Goal: Complete application form: Complete application form

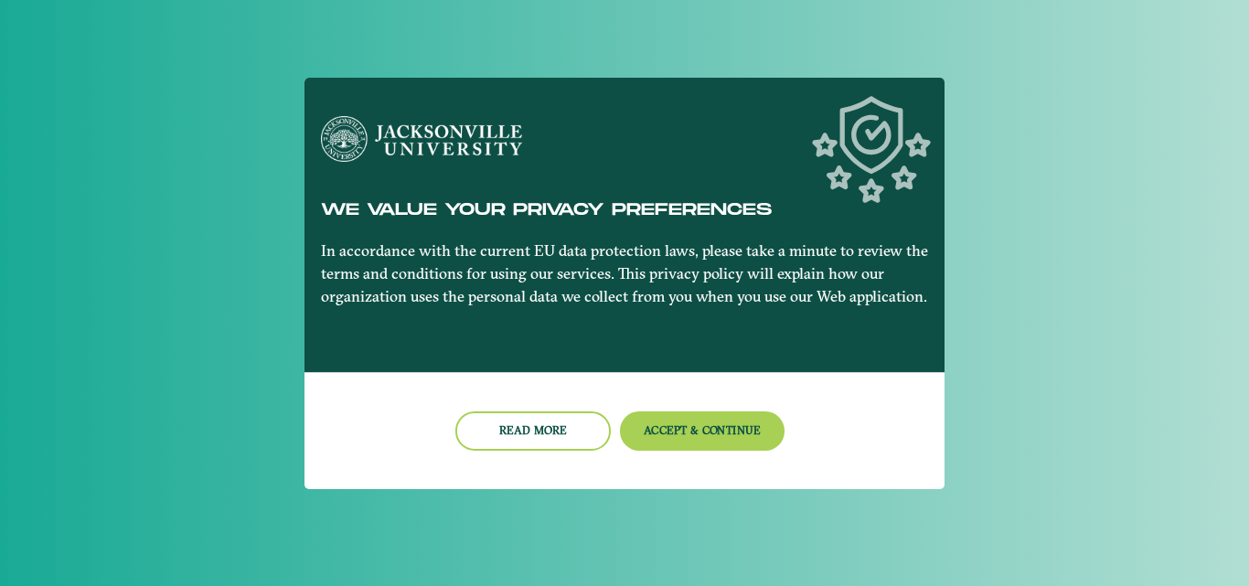
click at [739, 455] on nb-card-footer "Read more Accept & Continue" at bounding box center [625, 430] width 640 height 117
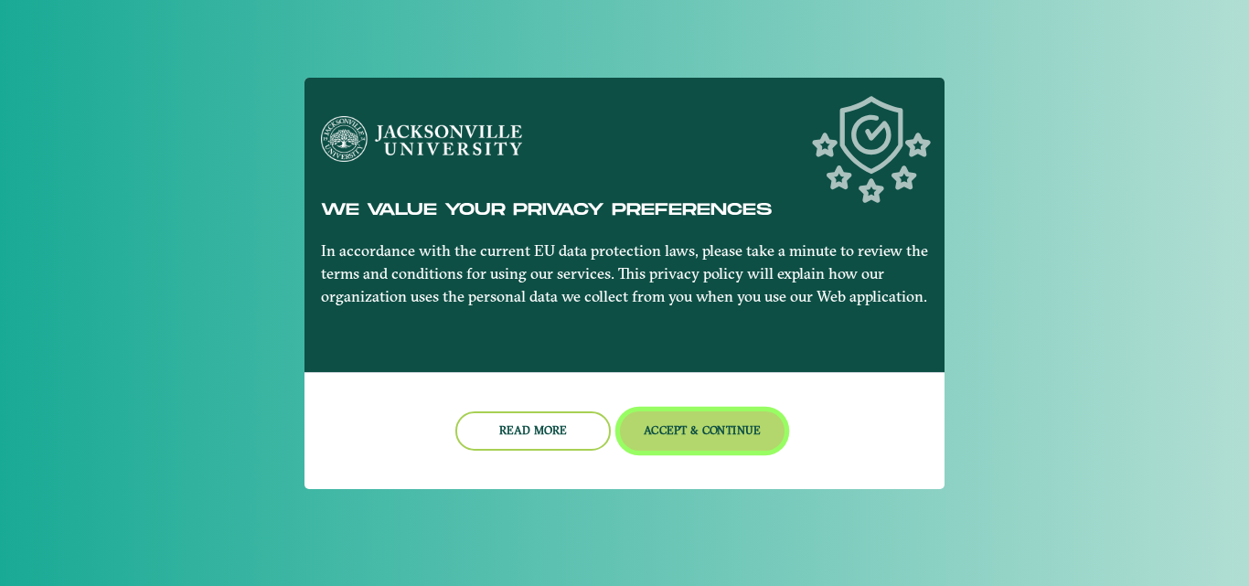
click at [728, 415] on button "Accept & Continue" at bounding box center [703, 431] width 166 height 39
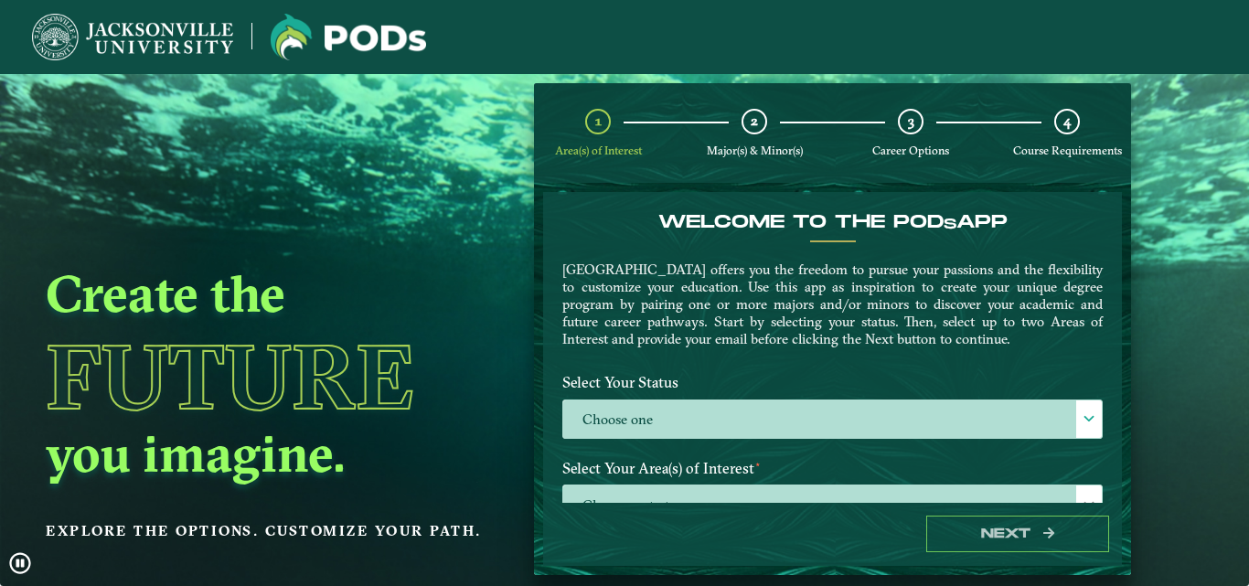
click at [728, 415] on label "Choose one" at bounding box center [832, 420] width 539 height 39
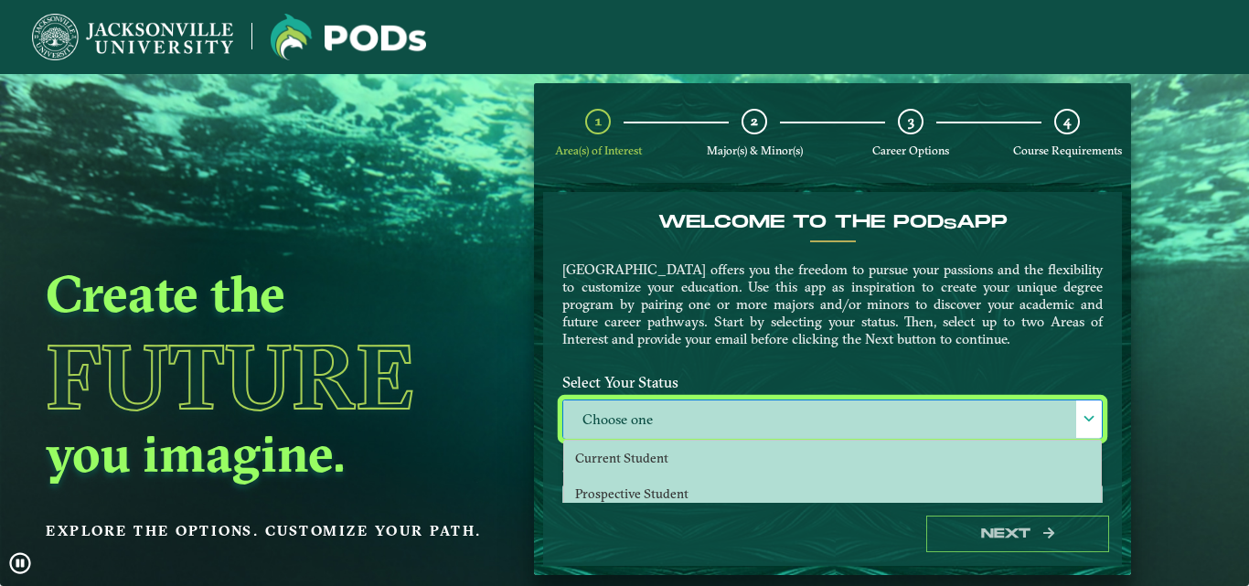
scroll to position [10, 84]
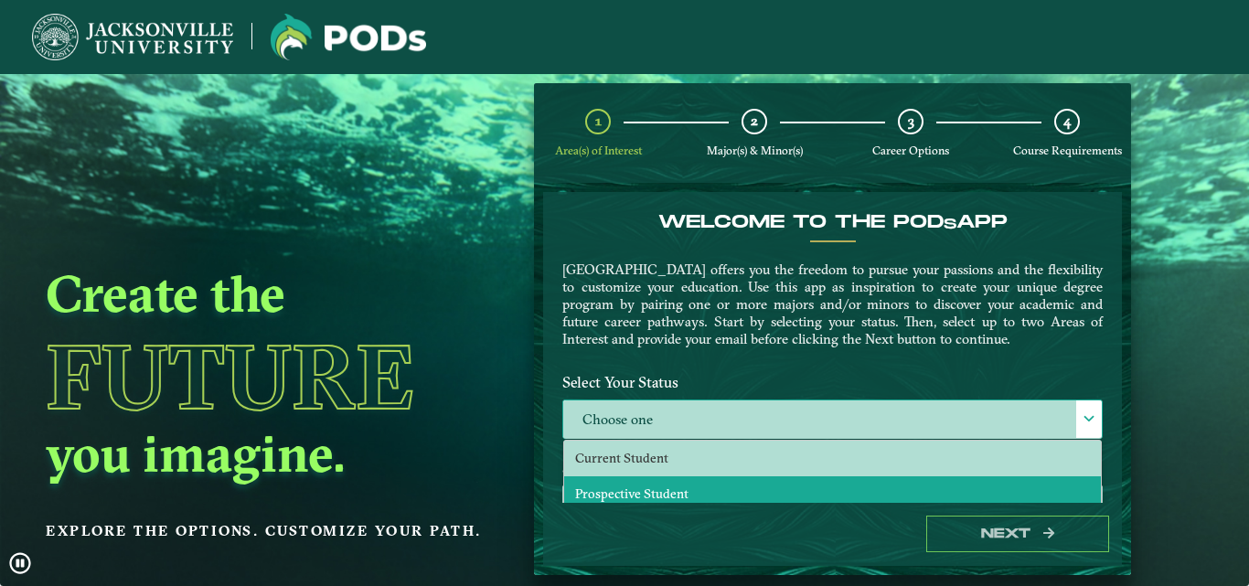
click at [710, 484] on li "Prospective Student" at bounding box center [832, 494] width 537 height 36
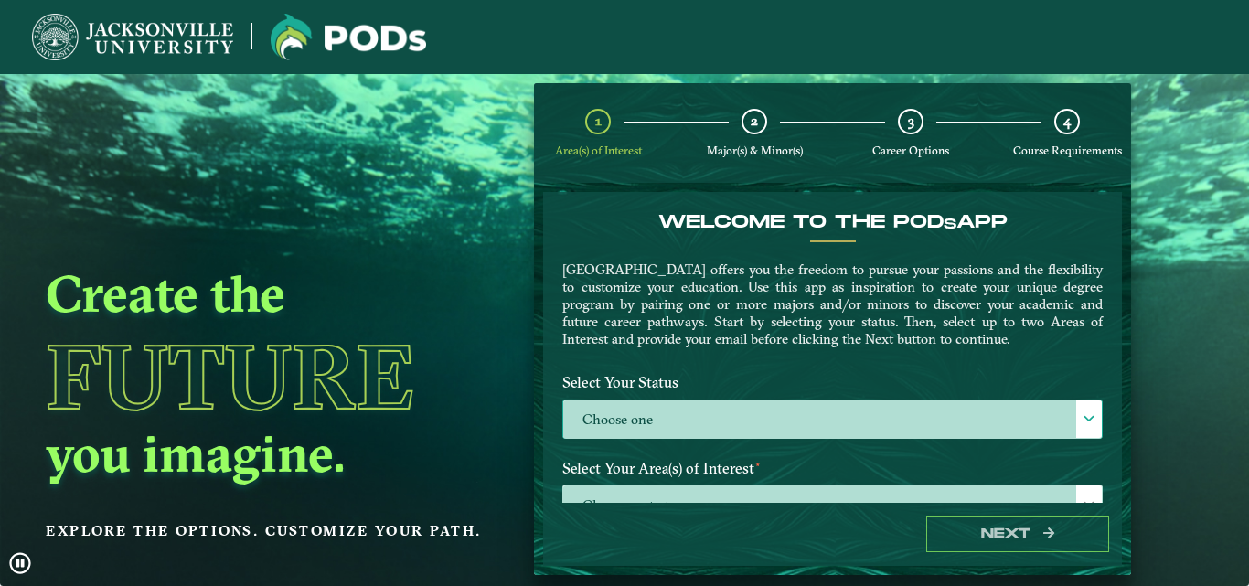
select select "[object Object]"
click at [1112, 362] on div "Welcome to the POD s app [GEOGRAPHIC_DATA] offers you the freedom to pursue you…" at bounding box center [832, 347] width 579 height 311
click at [1118, 366] on form "Welcome to the POD s app [GEOGRAPHIC_DATA] offers you the freedom to pursue you…" at bounding box center [832, 379] width 597 height 392
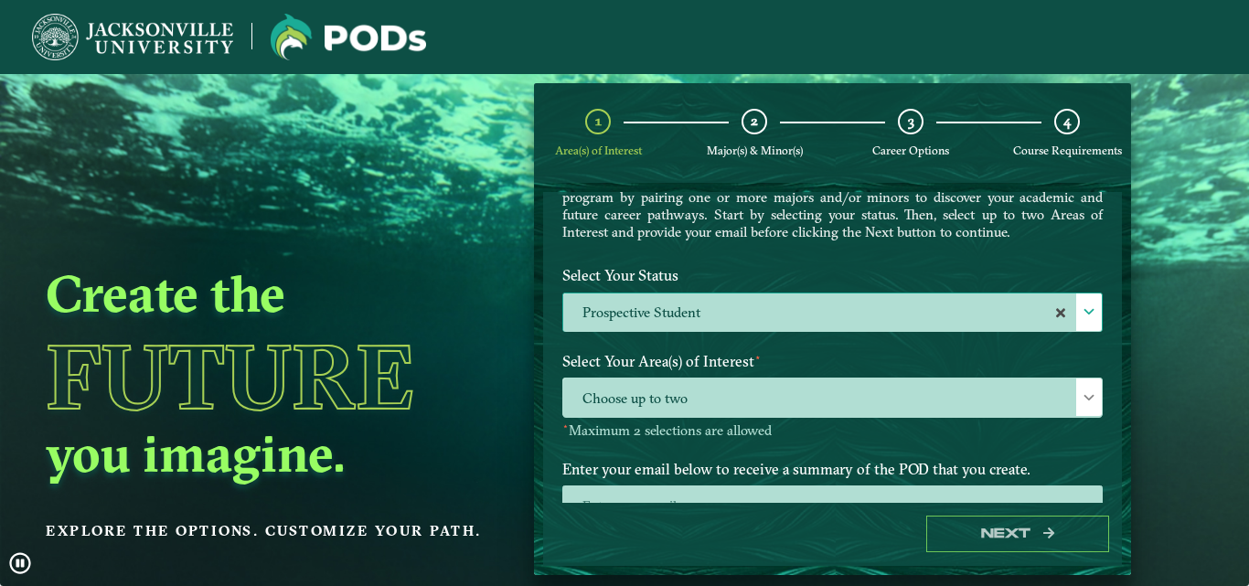
scroll to position [112, 0]
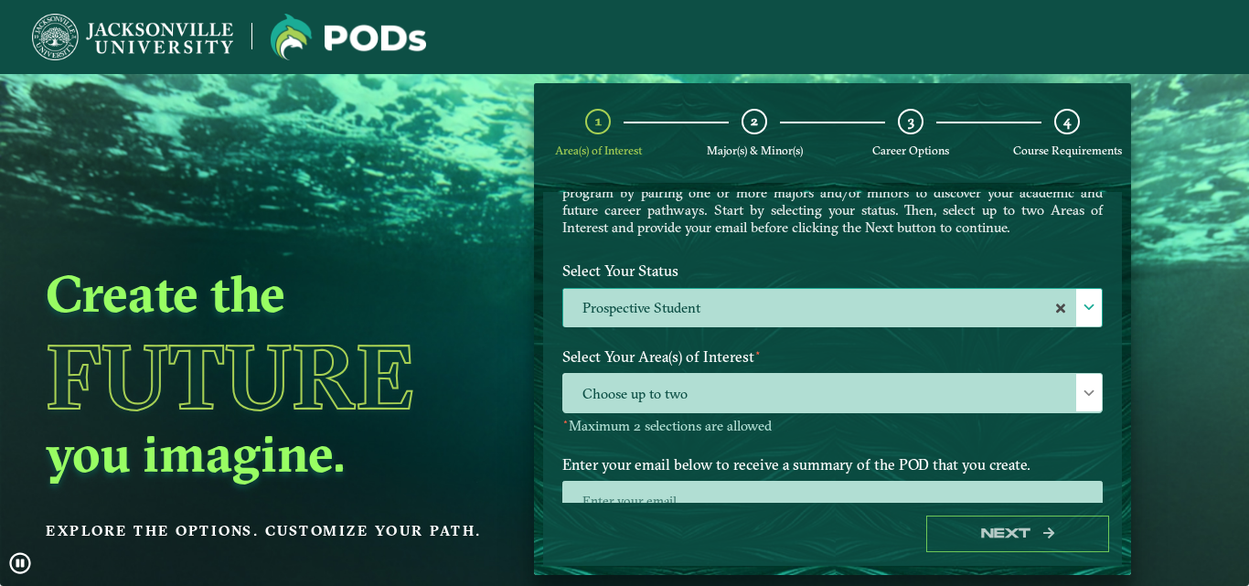
click at [970, 359] on label "Select Your Area(s) of Interest ⋆" at bounding box center [833, 357] width 568 height 34
click at [970, 388] on span "Choose up to two" at bounding box center [832, 393] width 539 height 39
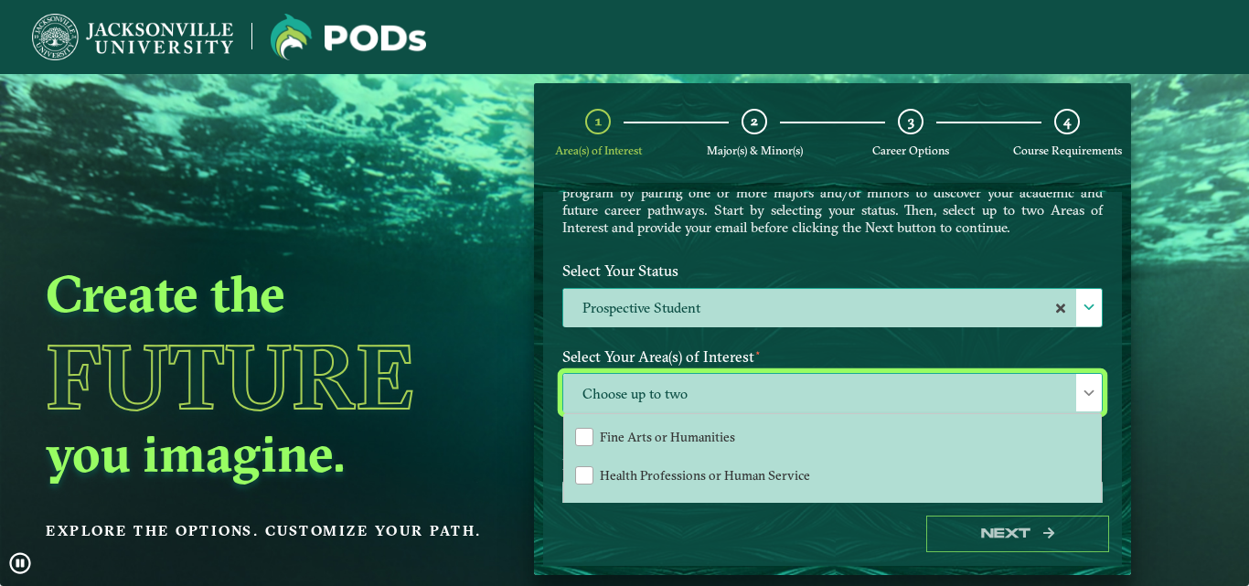
scroll to position [115, 0]
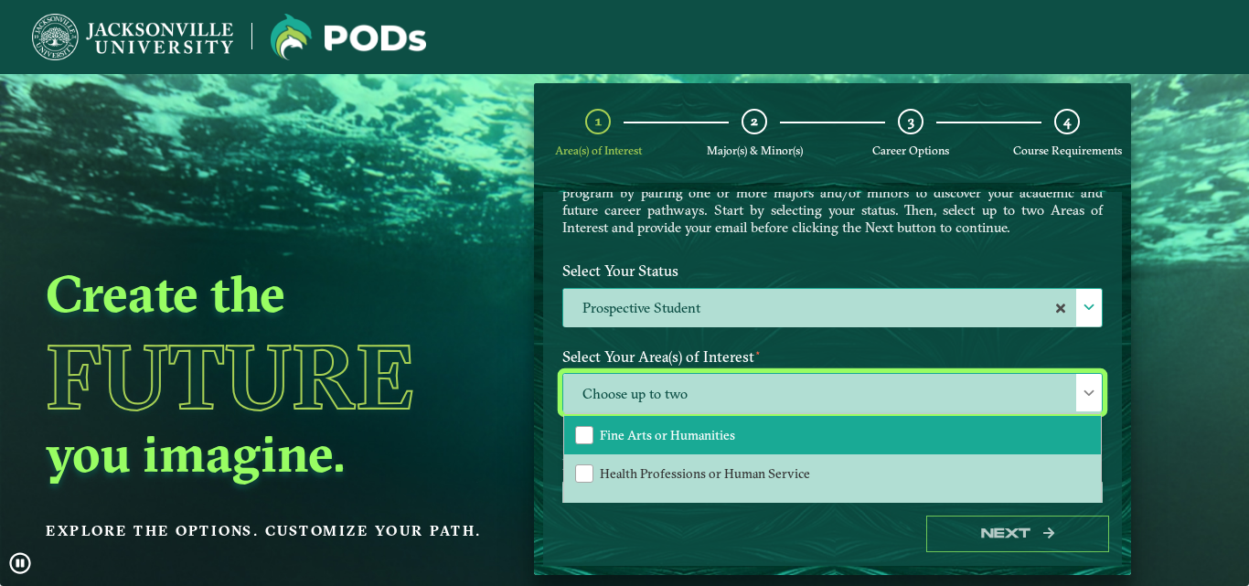
click at [1029, 448] on li "Fine Arts or Humanities" at bounding box center [832, 435] width 537 height 38
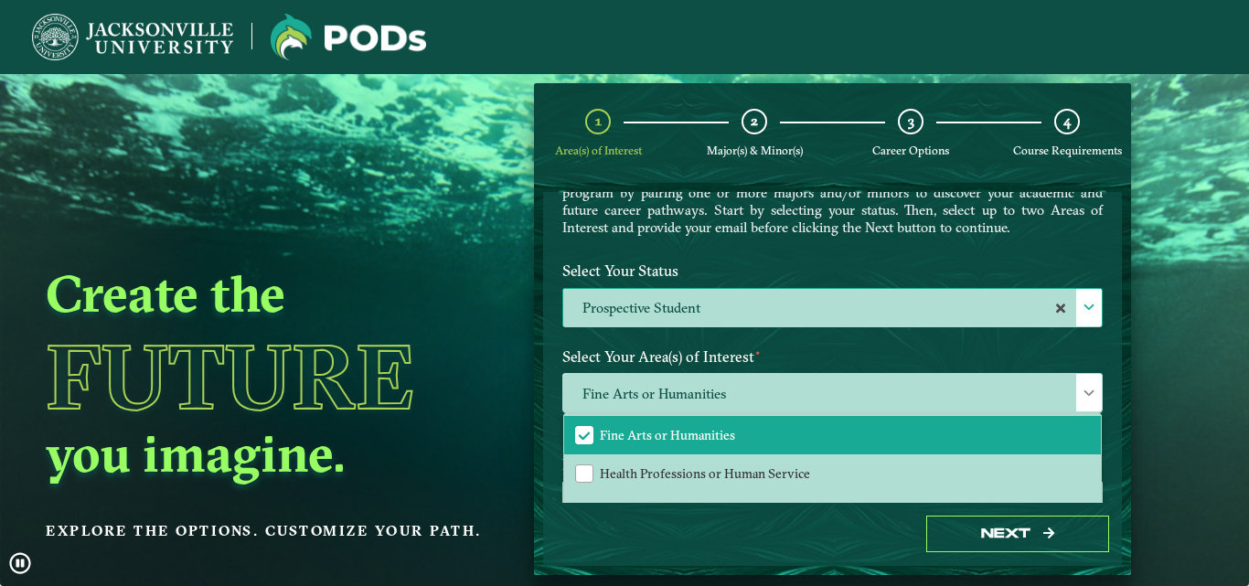
click at [1110, 509] on div "Next" at bounding box center [832, 534] width 579 height 63
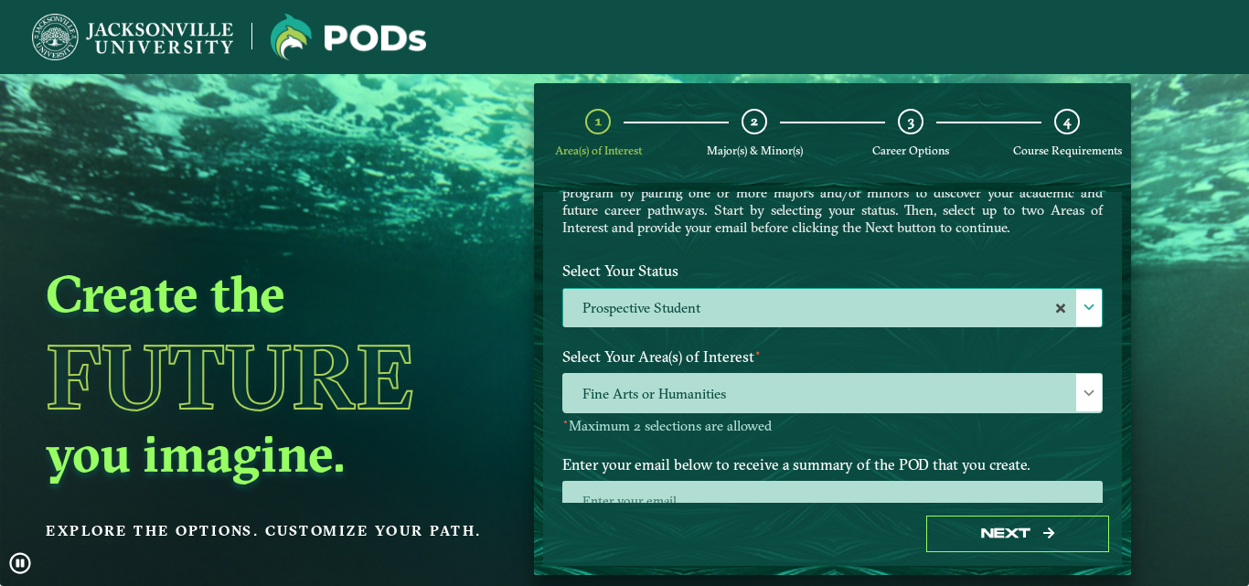
drag, startPoint x: 1118, startPoint y: 430, endPoint x: 1123, endPoint y: 468, distance: 38.7
click at [1120, 462] on form "Welcome to the POD s app [GEOGRAPHIC_DATA] offers you the freedom to pursue you…" at bounding box center [832, 379] width 597 height 392
click at [1110, 429] on div "Welcome to the POD s app [GEOGRAPHIC_DATA] offers you the freedom to pursue you…" at bounding box center [832, 347] width 579 height 311
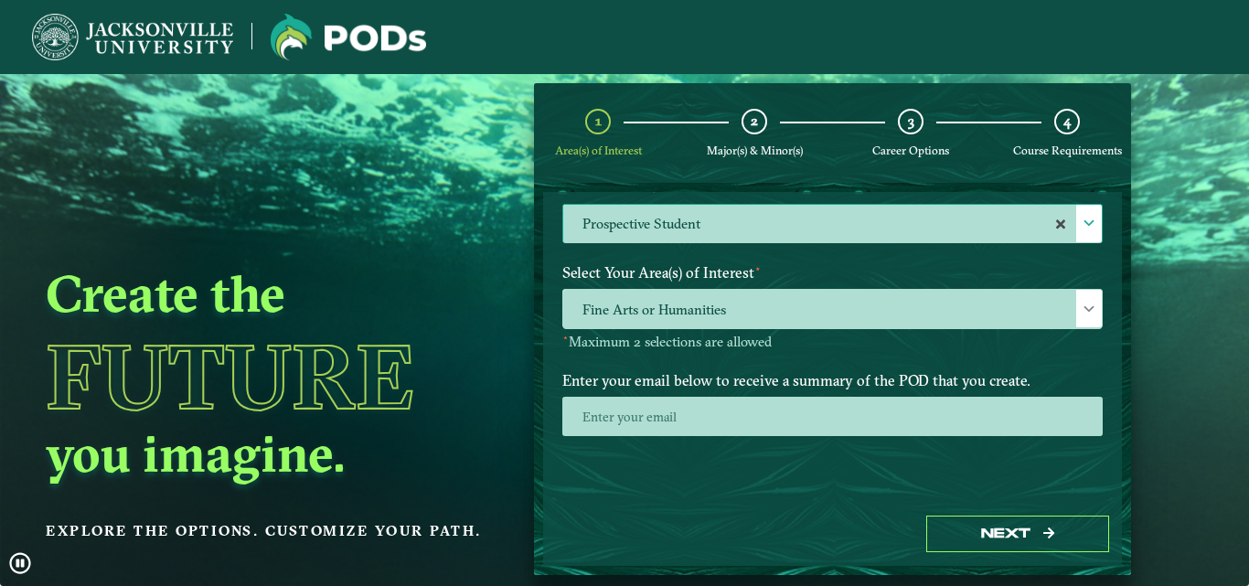
scroll to position [200, 0]
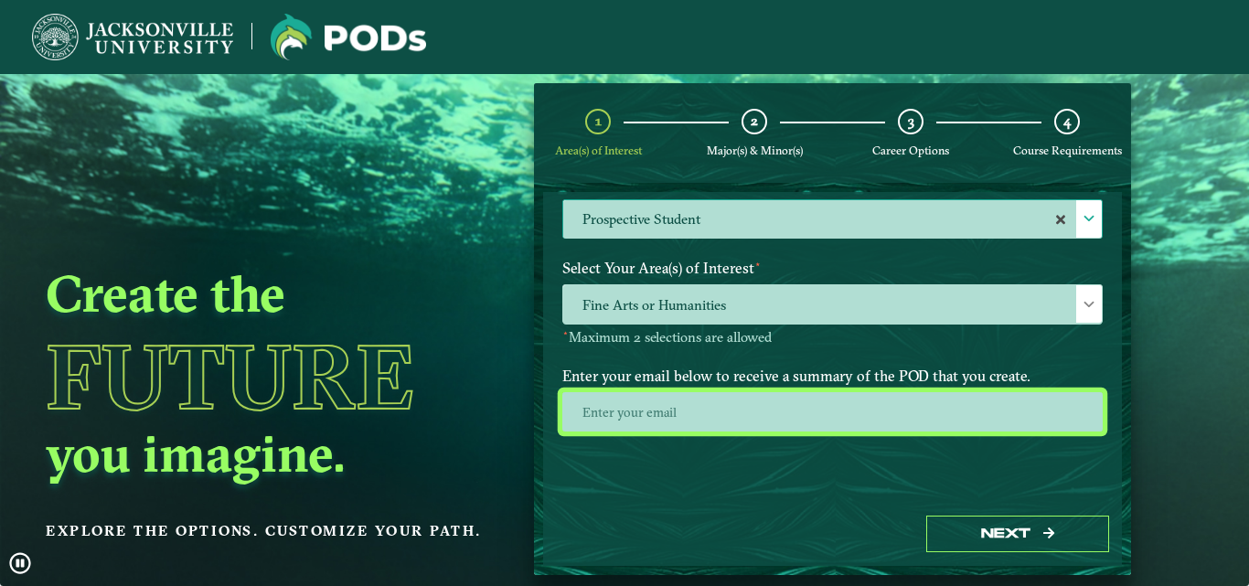
click at [1023, 410] on input "email" at bounding box center [832, 411] width 540 height 39
type input "[EMAIL_ADDRESS][DOMAIN_NAME]"
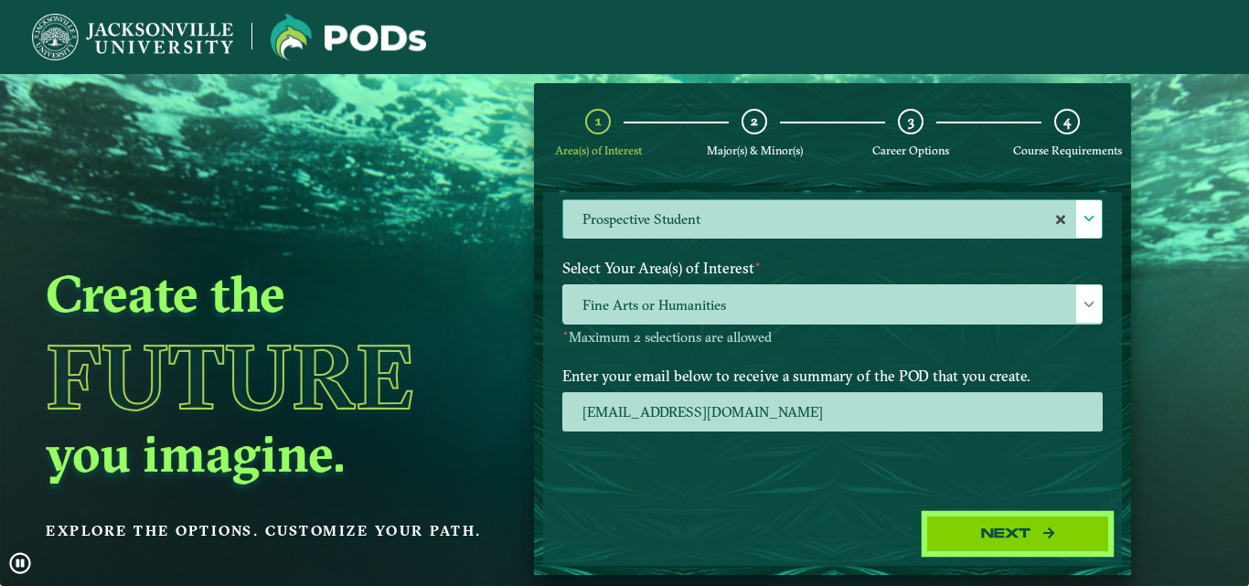
click at [969, 545] on button "Next" at bounding box center [1017, 534] width 183 height 37
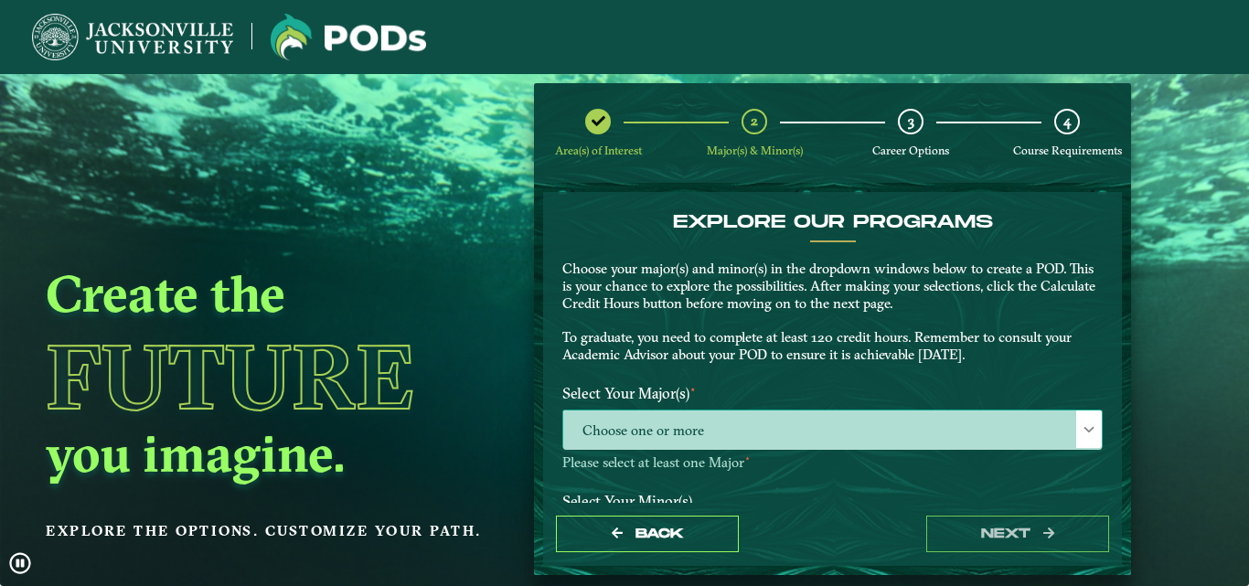
click at [1023, 444] on span "Choose one or more" at bounding box center [832, 430] width 539 height 39
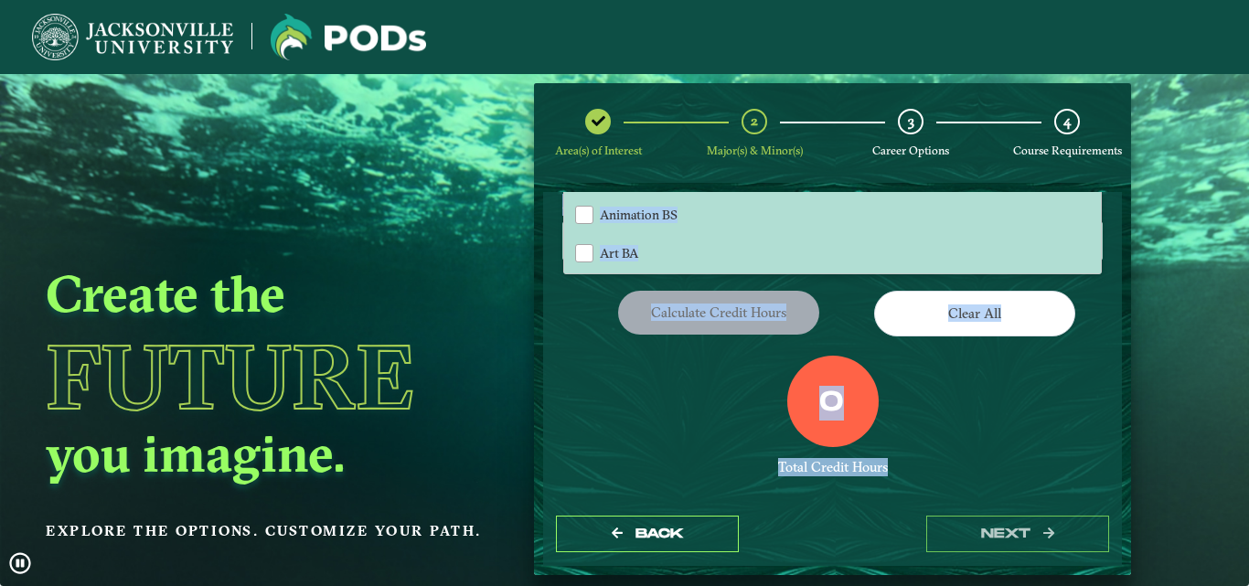
scroll to position [349, 0]
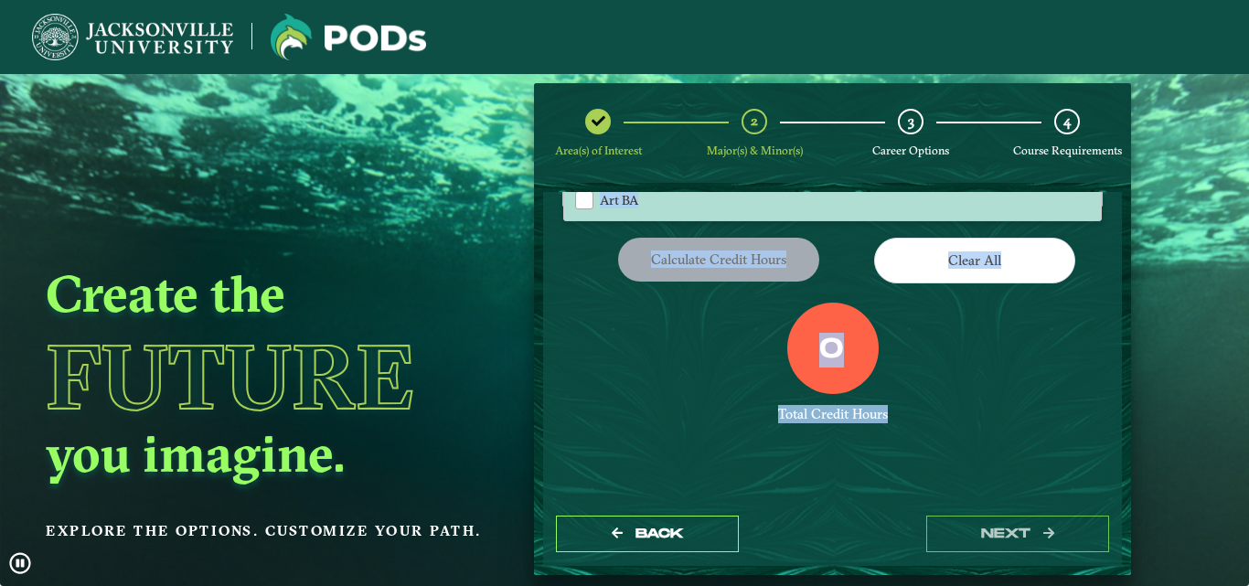
drag, startPoint x: 1093, startPoint y: 457, endPoint x: 1093, endPoint y: 501, distance: 43.9
click at [1093, 501] on div "EXPLORE OUR PROGRAMS Choose your major(s) and minor(s) in the dropdown windows …" at bounding box center [832, 347] width 579 height 311
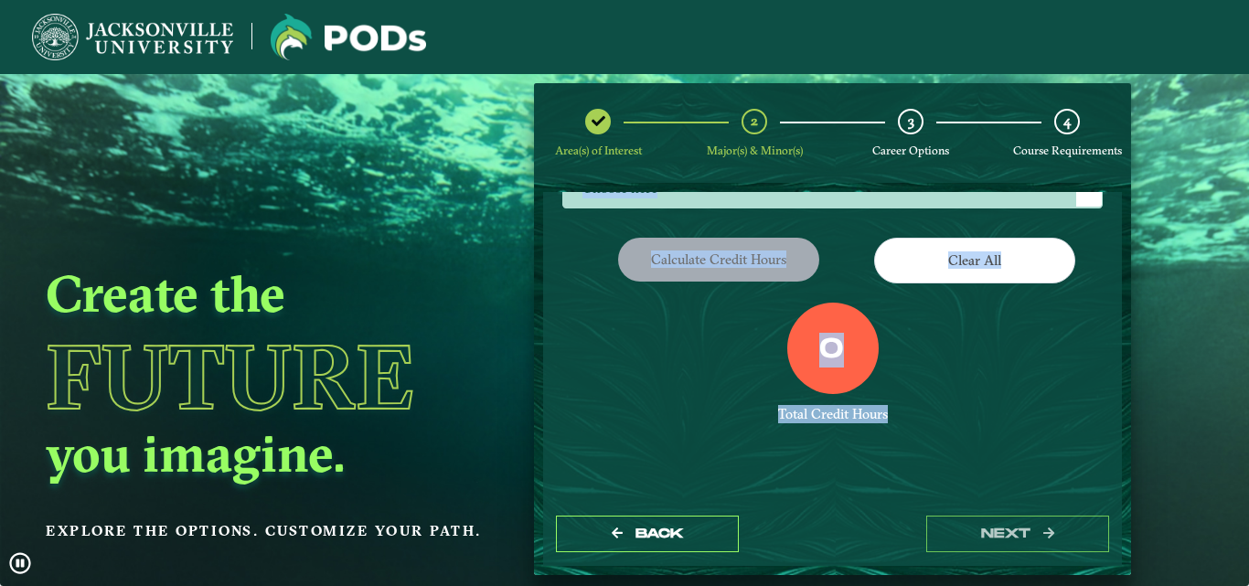
click at [1058, 373] on div "0 Total Credit Hours" at bounding box center [833, 380] width 568 height 155
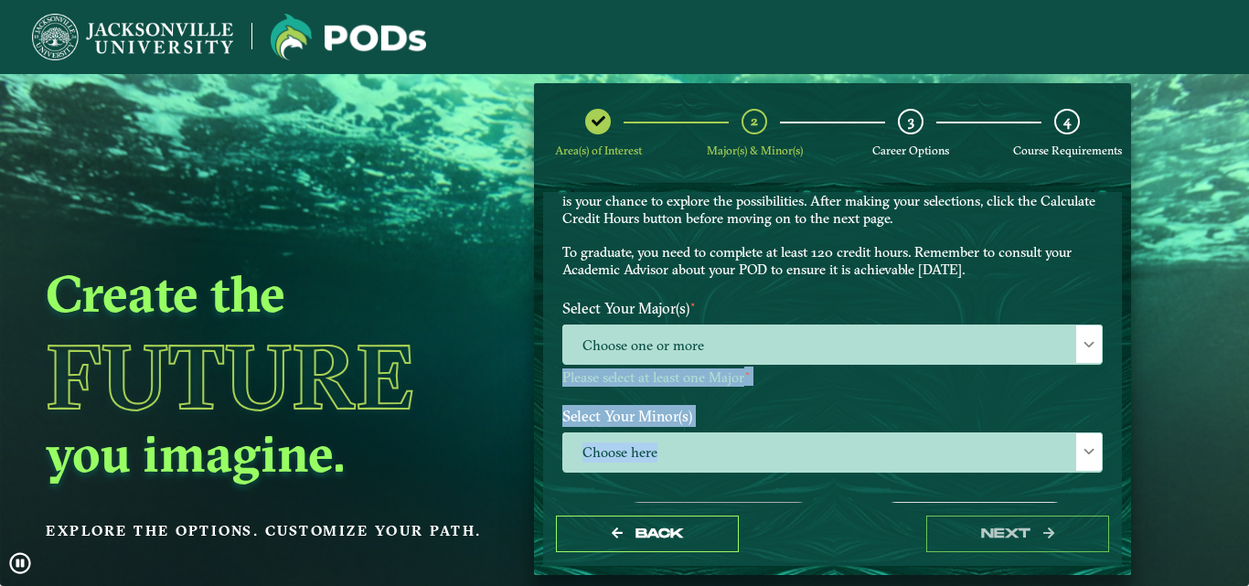
scroll to position [81, 0]
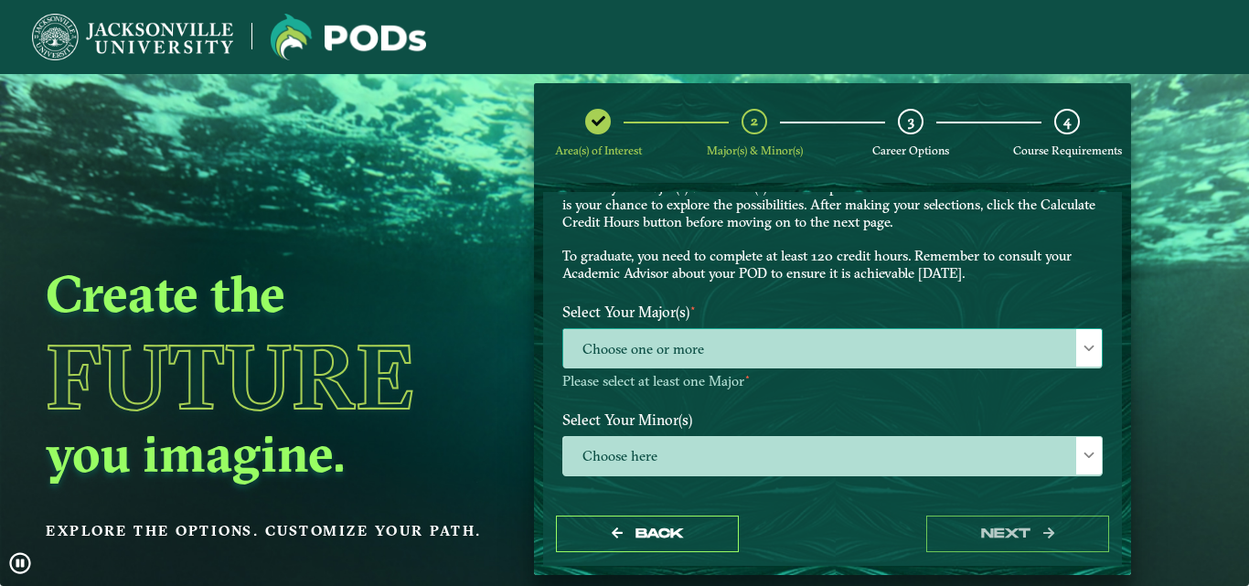
click at [751, 340] on span "Choose one or more" at bounding box center [832, 348] width 539 height 39
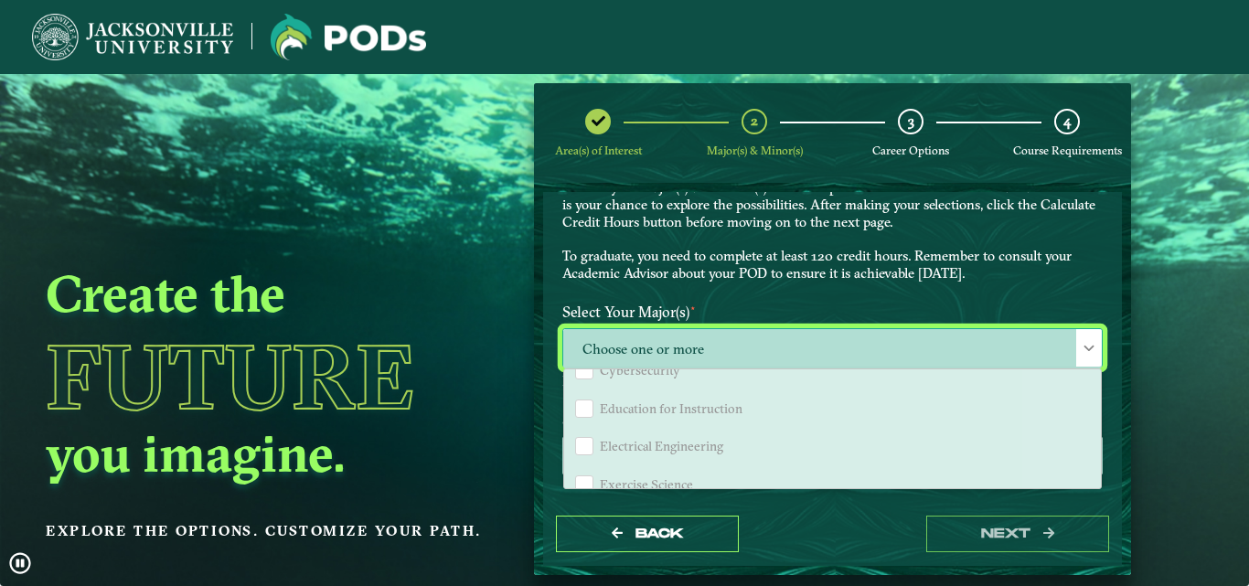
scroll to position [1003, 0]
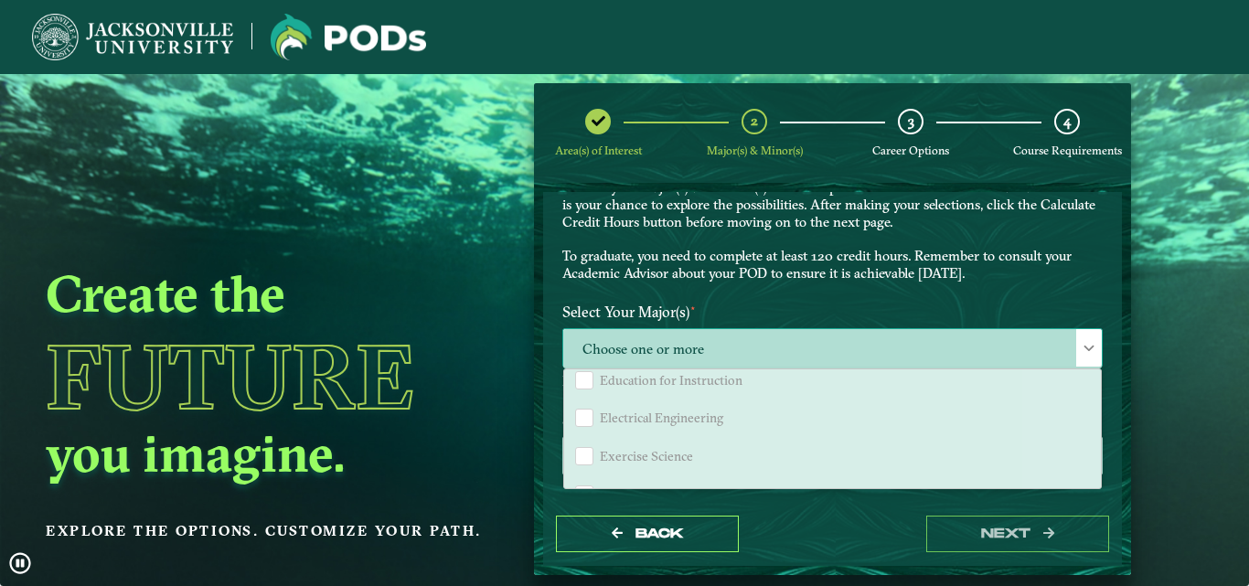
click at [1066, 442] on li "Exercise Science" at bounding box center [832, 456] width 537 height 38
click at [584, 413] on div "Aviation Management" at bounding box center [584, 406] width 18 height 18
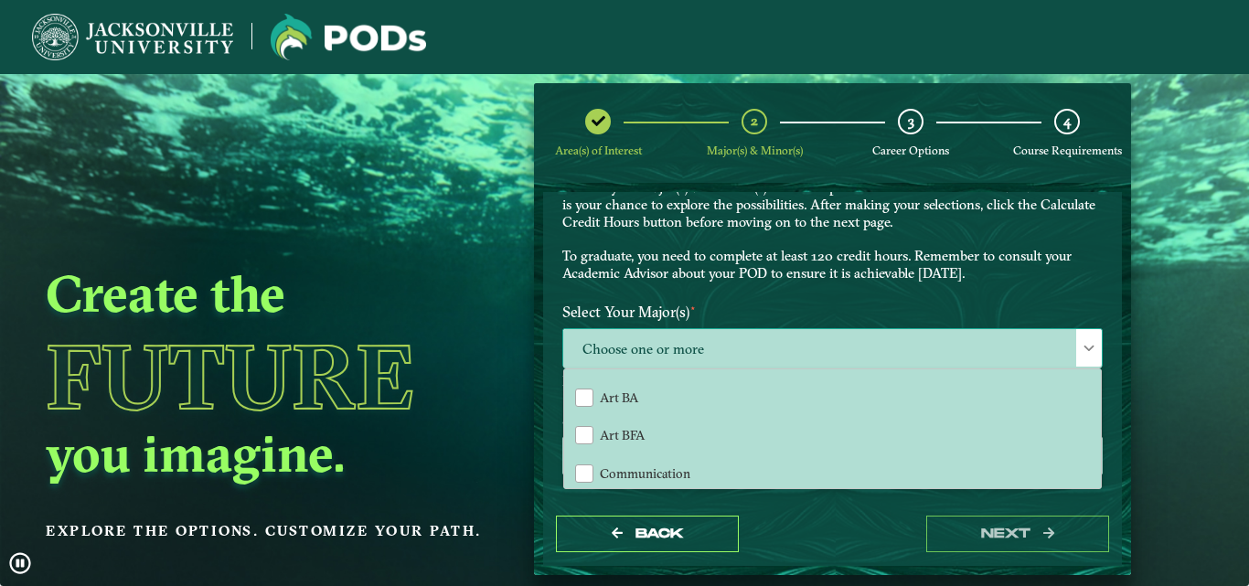
scroll to position [83, 0]
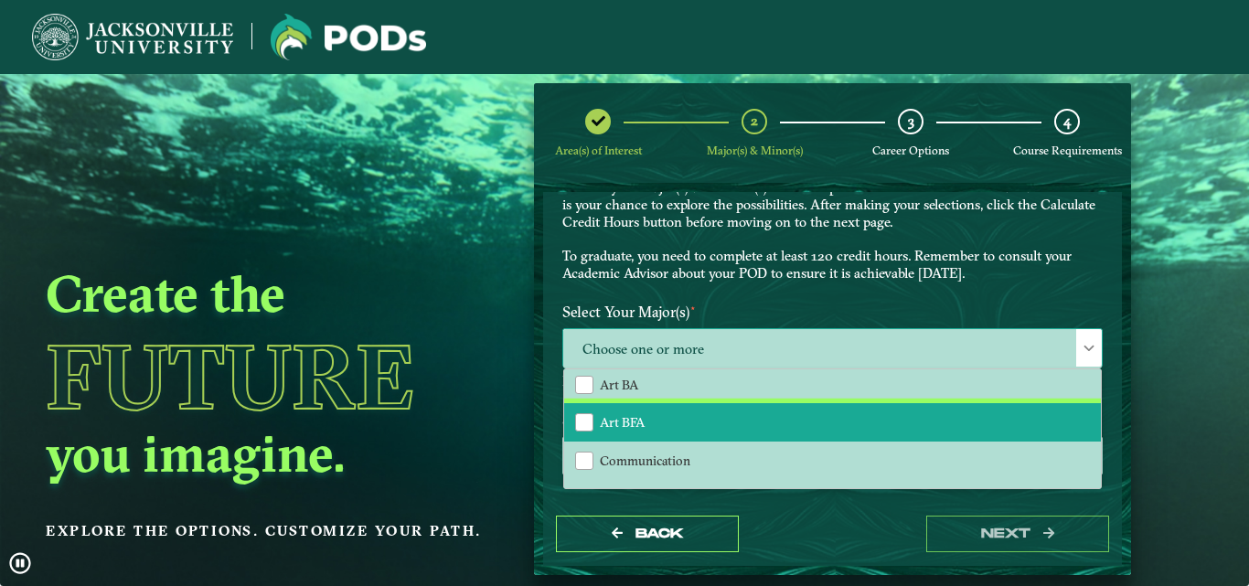
click at [893, 418] on li "Art BFA" at bounding box center [832, 422] width 537 height 38
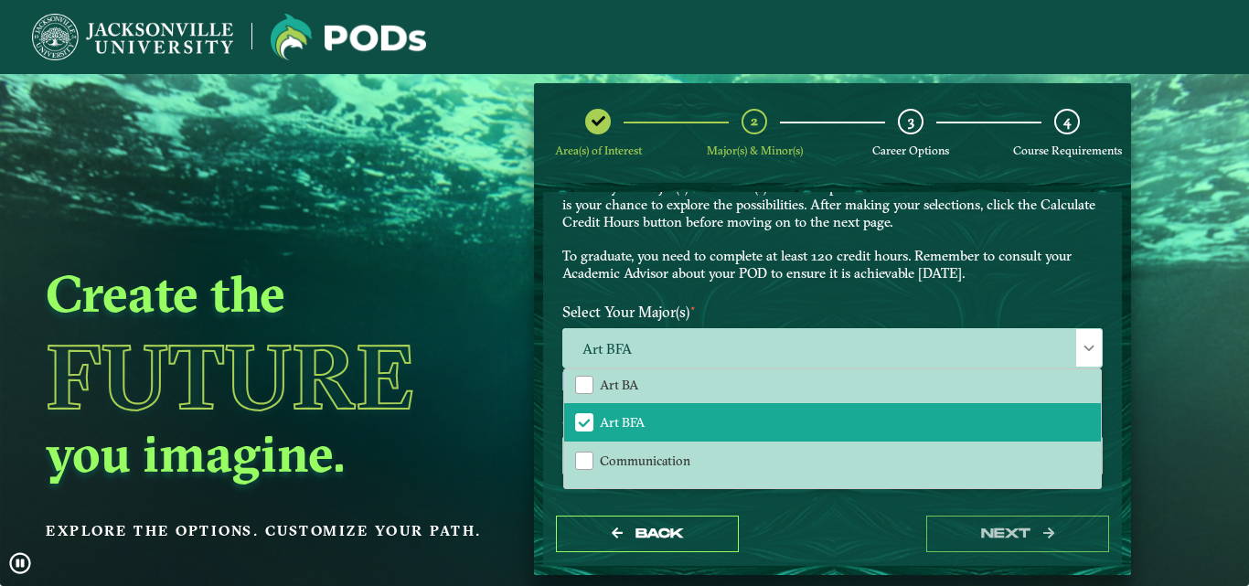
drag, startPoint x: 1113, startPoint y: 356, endPoint x: 1119, endPoint y: 382, distance: 27.3
click at [1119, 382] on form "EXPLORE OUR PROGRAMS Choose your major(s) and minor(s) in the dropdown windows …" at bounding box center [832, 379] width 597 height 392
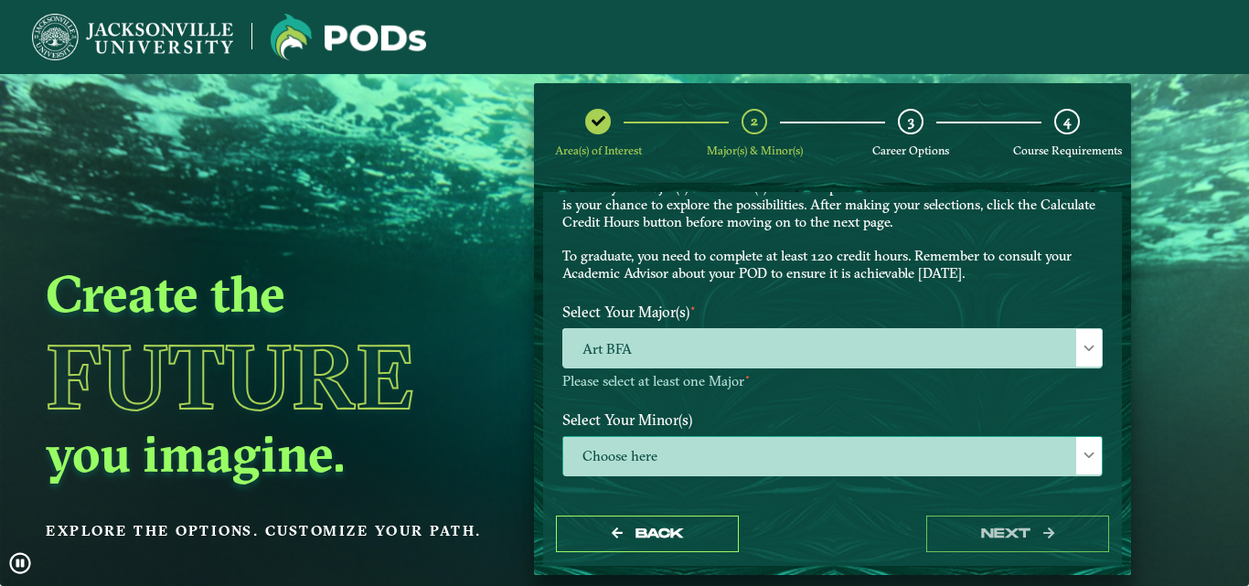
click at [1002, 443] on span "Choose here" at bounding box center [832, 456] width 539 height 39
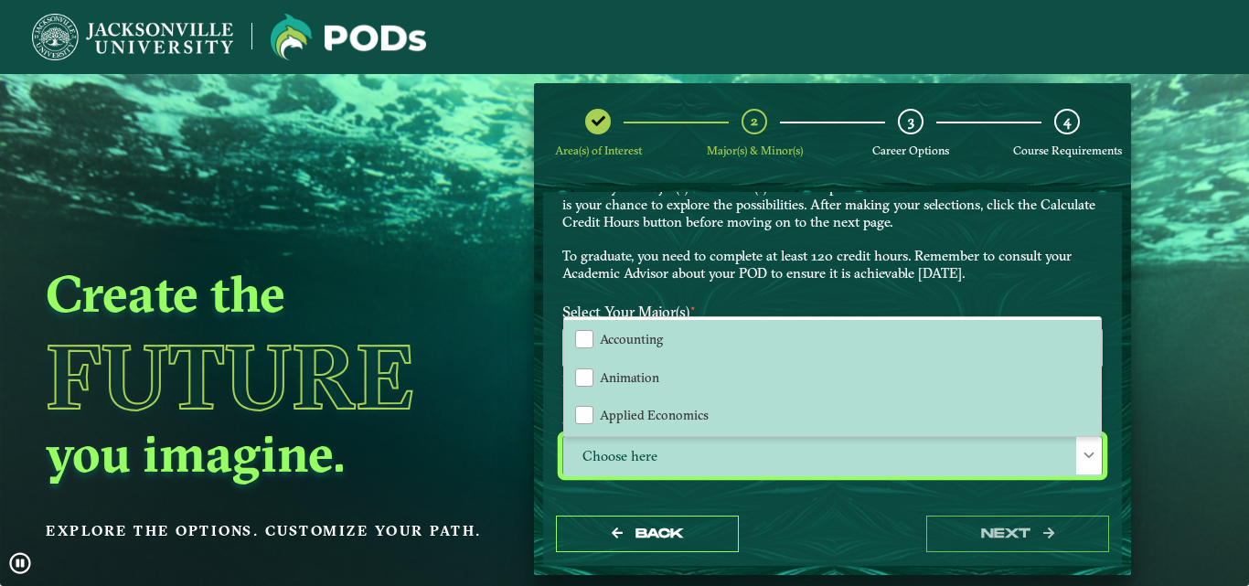
scroll to position [10, 84]
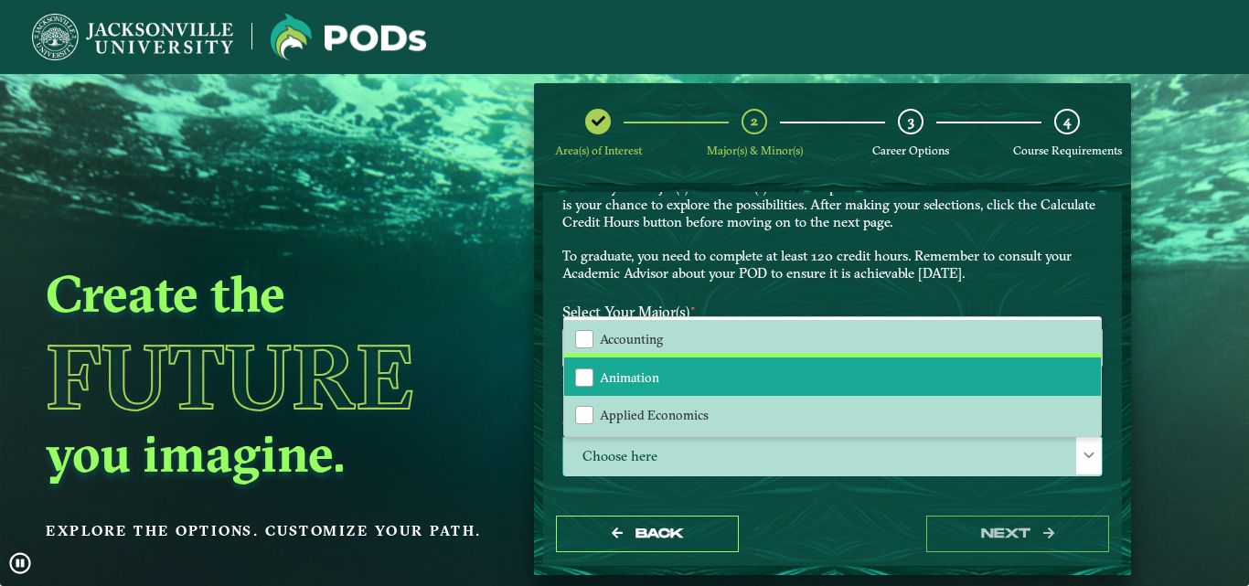
click at [1092, 394] on div "Accounting Animation Applied Economics Applied Mathematics Art Aviation Managem…" at bounding box center [832, 376] width 537 height 119
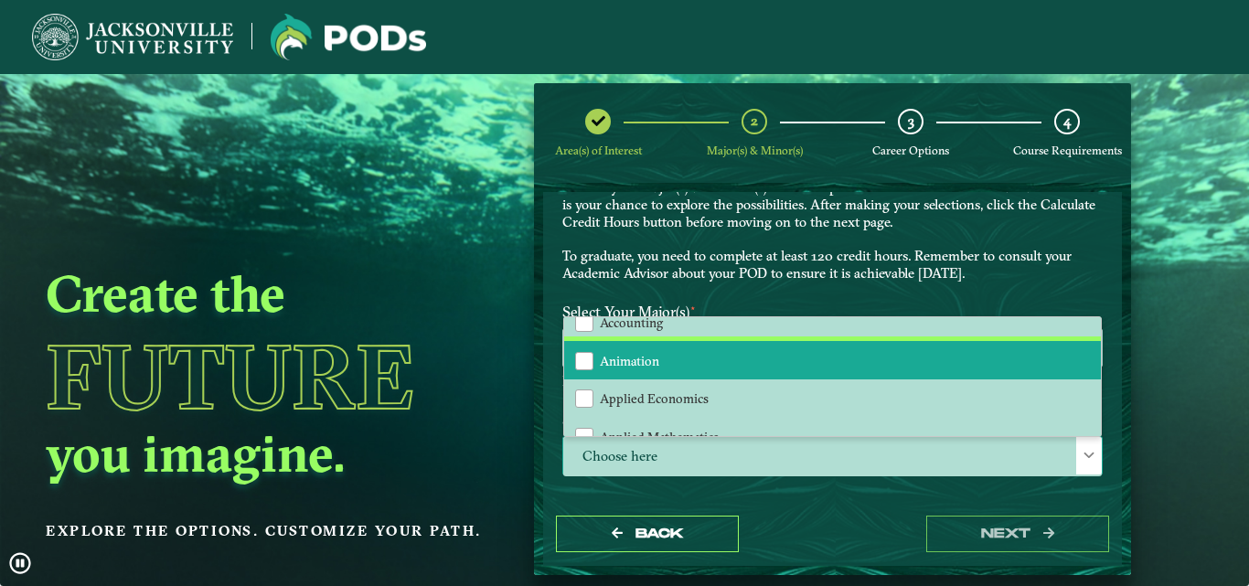
scroll to position [0, 0]
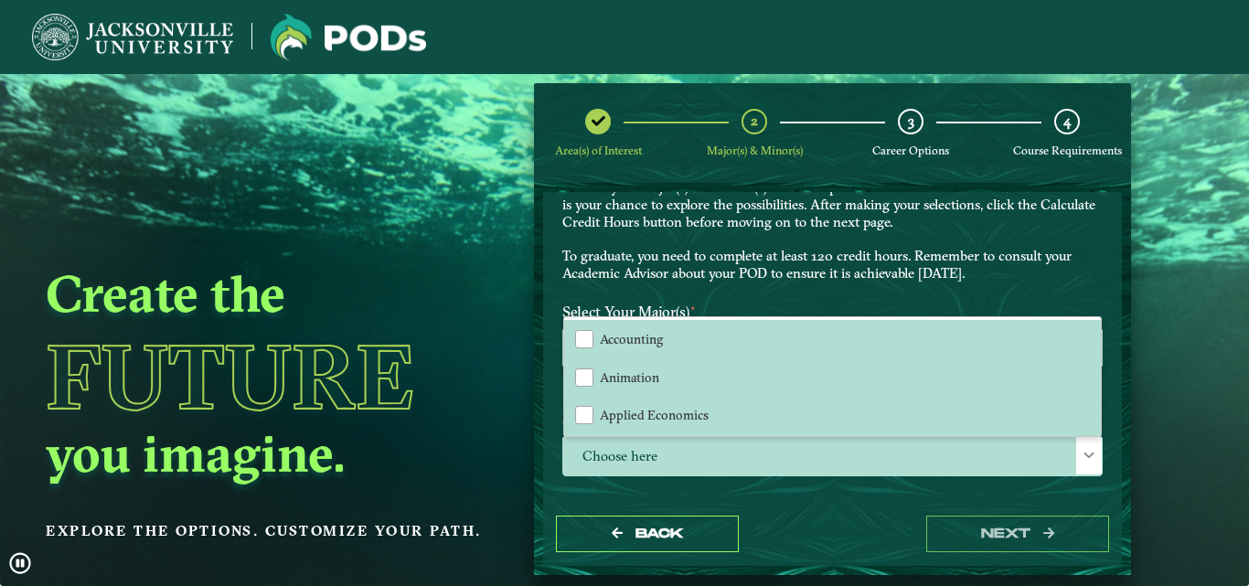
drag, startPoint x: 1113, startPoint y: 341, endPoint x: 1115, endPoint y: 366, distance: 24.8
click at [1115, 366] on div "EXPLORE OUR PROGRAMS Choose your major(s) and minor(s) in the dropdown windows …" at bounding box center [832, 347] width 579 height 311
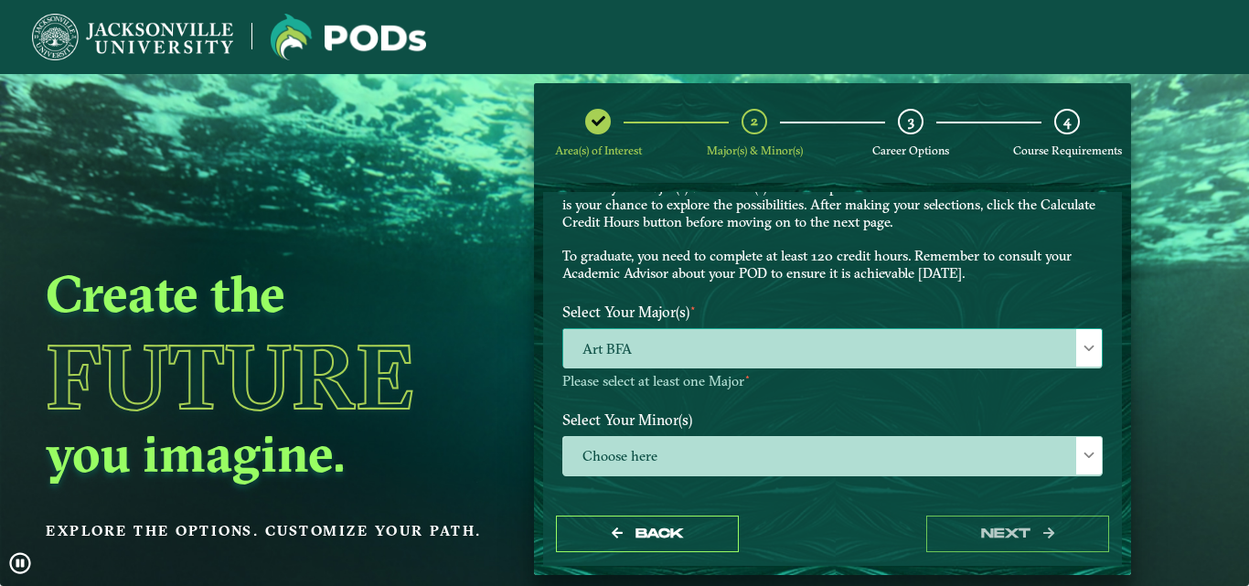
click at [1003, 337] on span "Art BFA" at bounding box center [832, 348] width 539 height 39
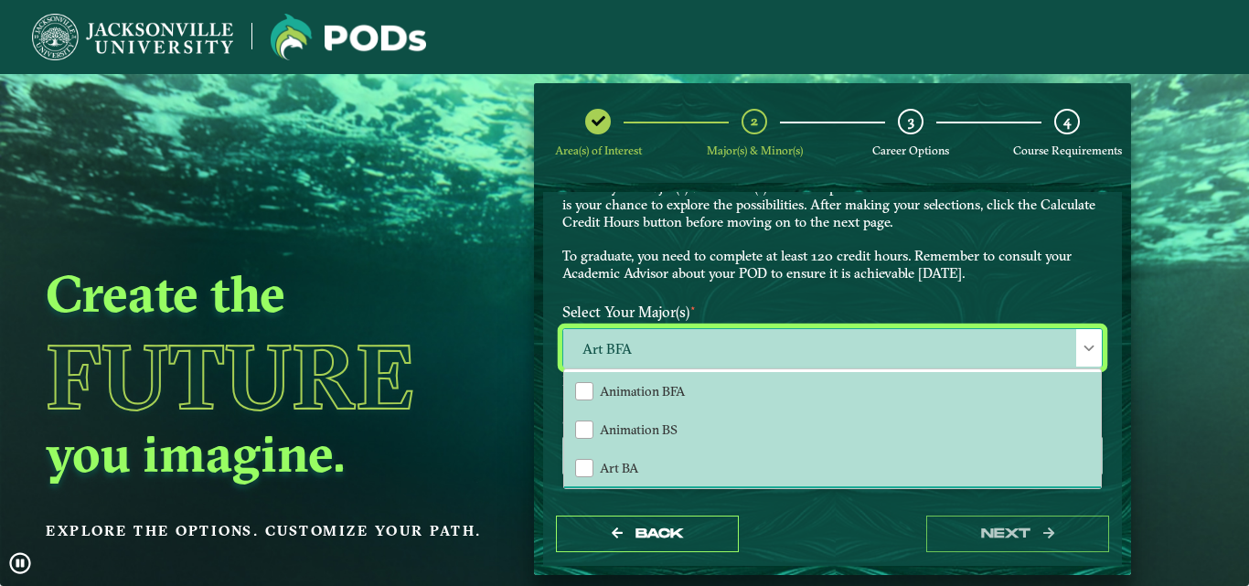
click at [1090, 346] on div at bounding box center [1089, 347] width 26 height 37
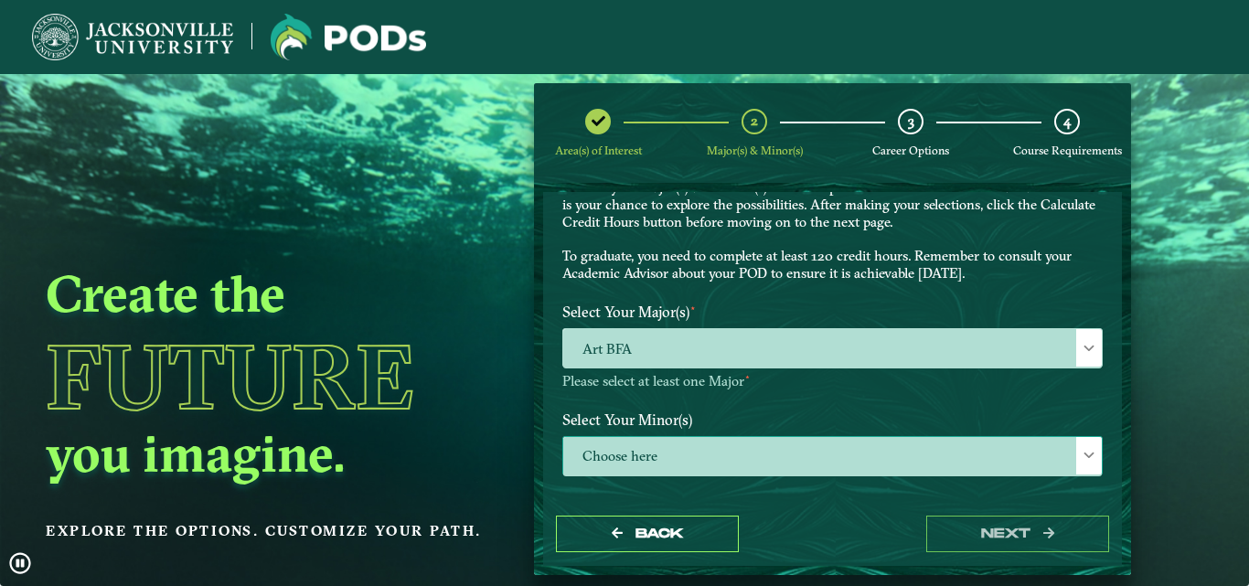
click at [1029, 436] on div "Choose here" at bounding box center [832, 455] width 540 height 39
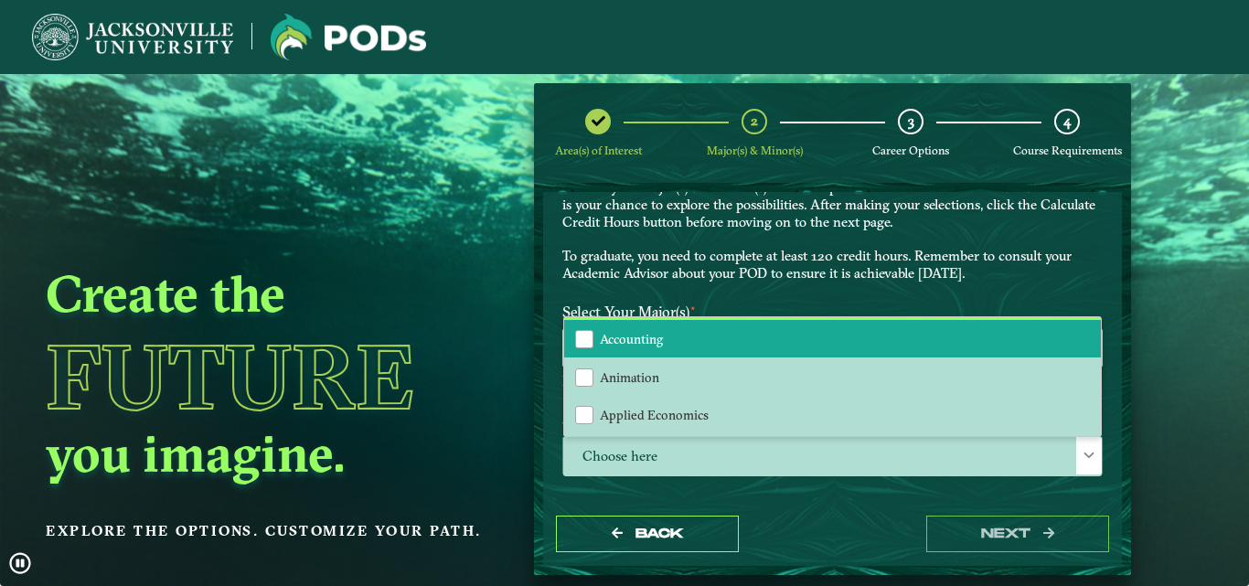
click at [1087, 357] on li "Accounting" at bounding box center [832, 339] width 537 height 38
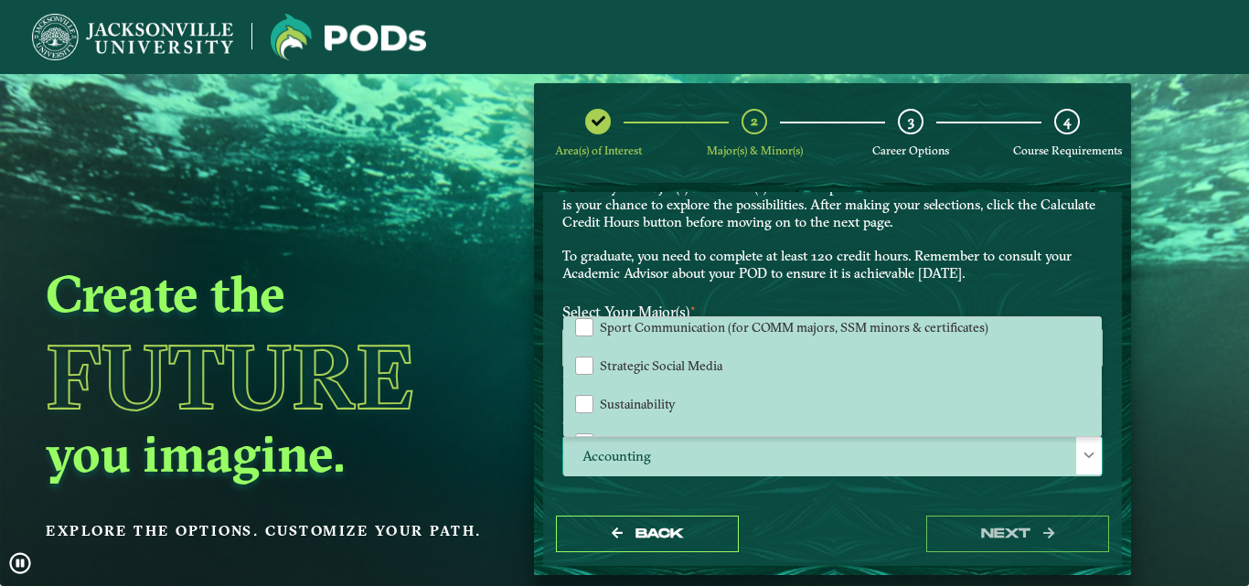
scroll to position [1898, 0]
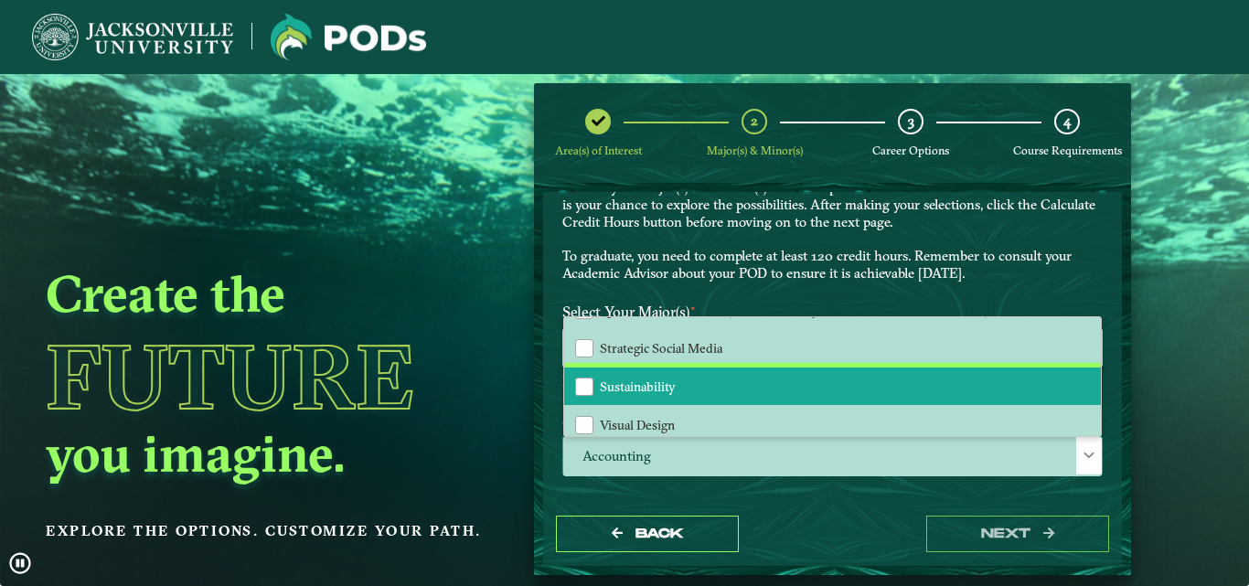
click at [1025, 395] on li "Sustainability" at bounding box center [832, 387] width 537 height 38
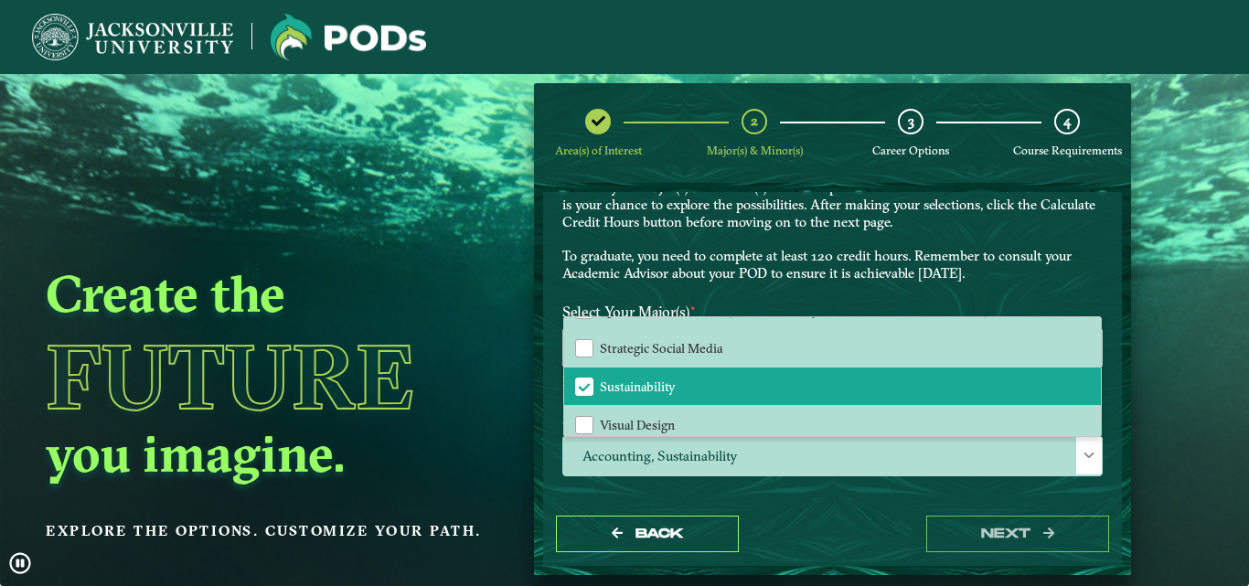
click at [1098, 321] on label "Select Your Major(s) ⋆" at bounding box center [833, 312] width 568 height 34
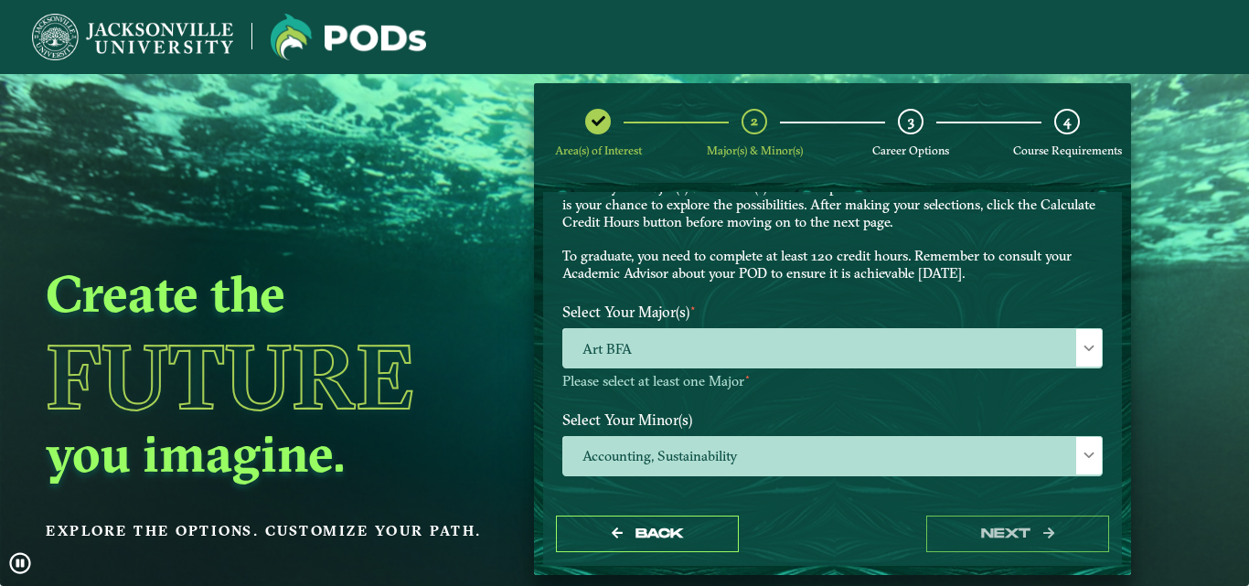
click at [1087, 476] on p-multiselect "Accounting, Sustainability" at bounding box center [832, 471] width 540 height 17
click at [1080, 464] on div at bounding box center [1089, 455] width 26 height 37
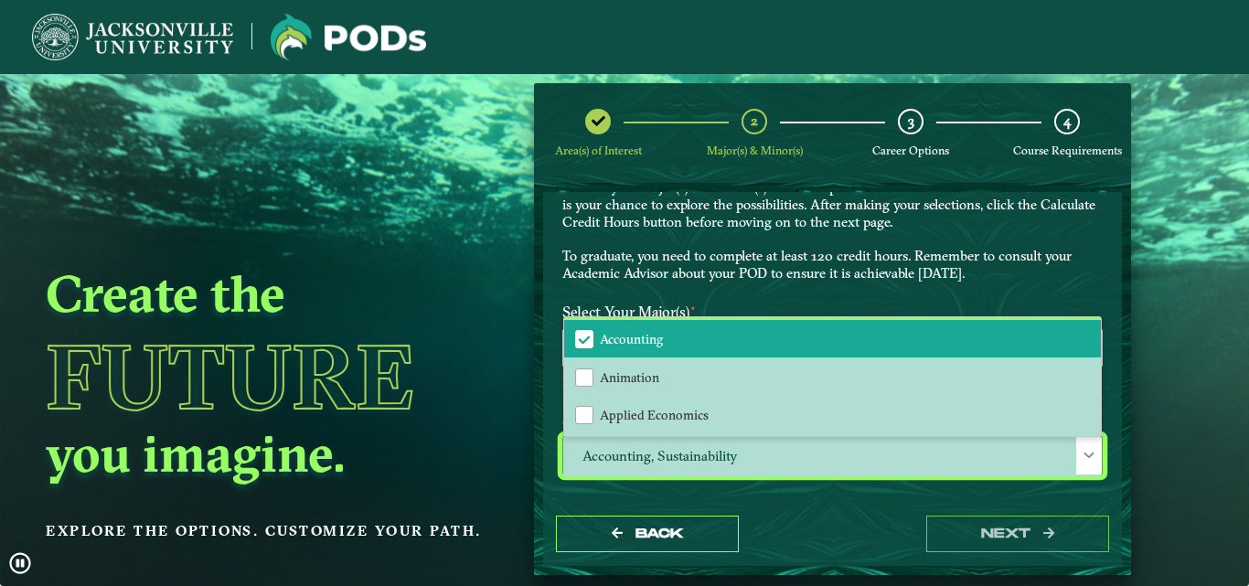
click at [1054, 320] on li "Accounting" at bounding box center [832, 339] width 537 height 38
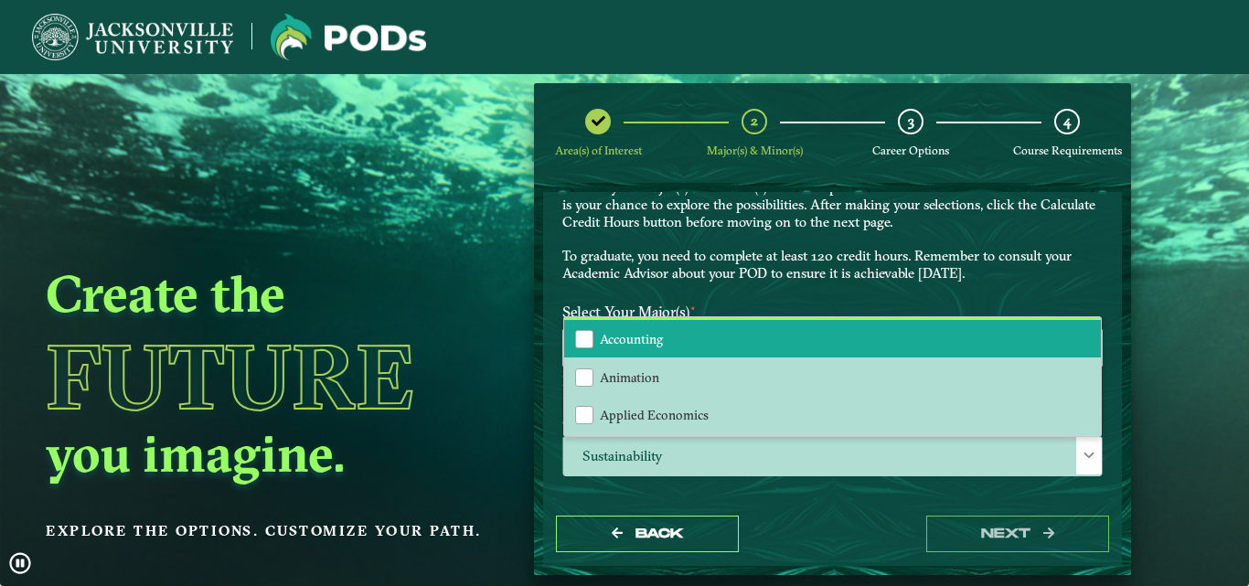
click at [1066, 330] on li "Accounting" at bounding box center [832, 339] width 537 height 38
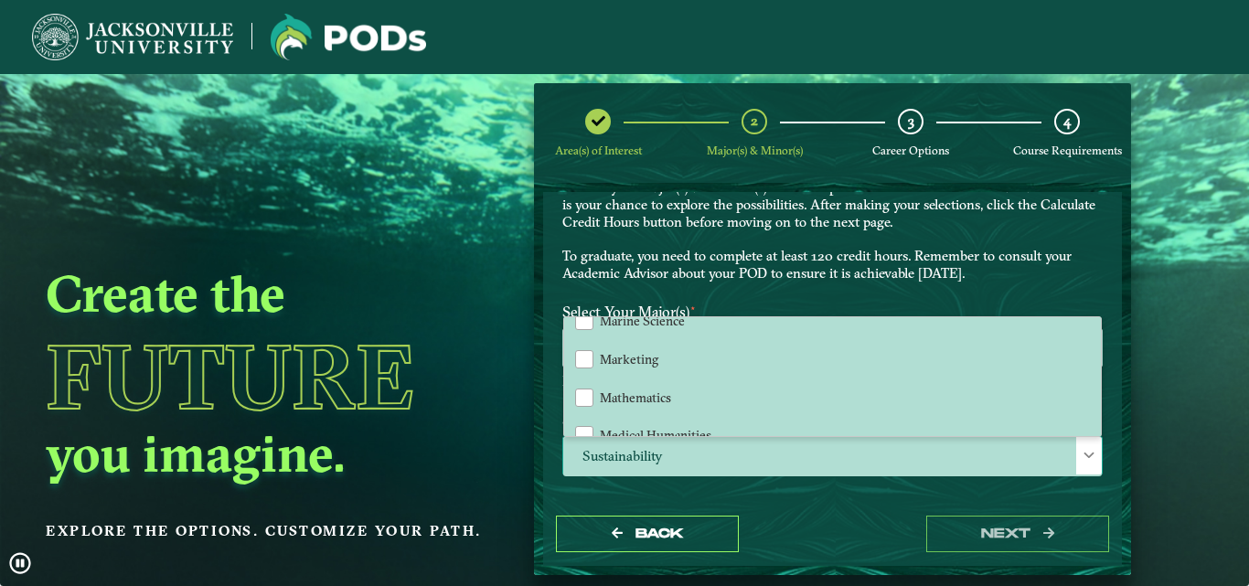
scroll to position [1241, 0]
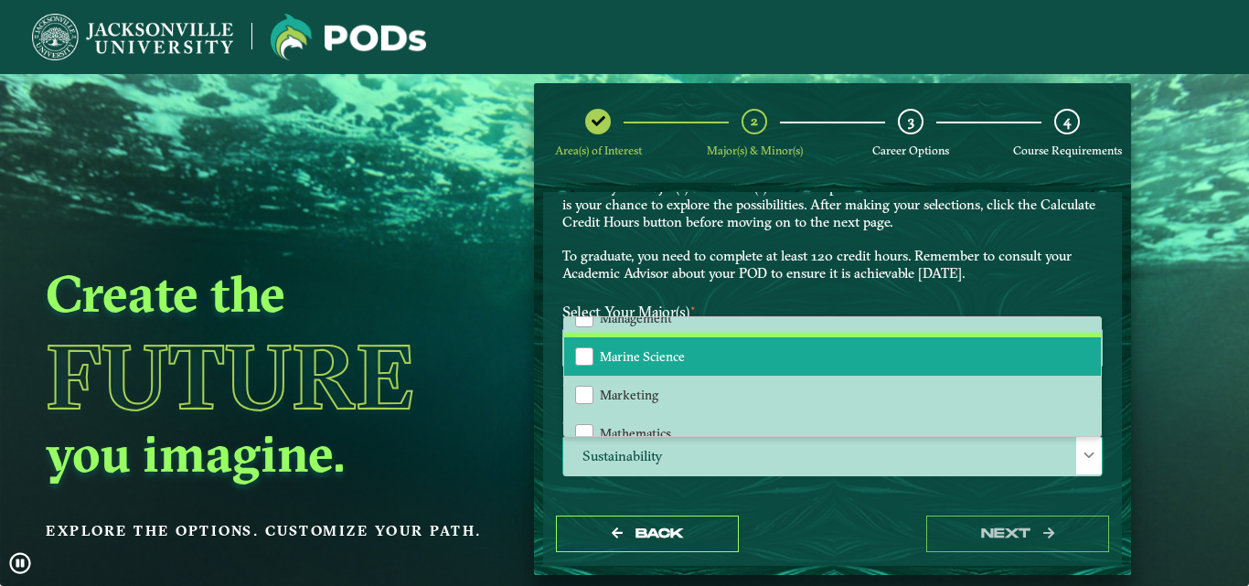
click at [743, 346] on li "Marine Science" at bounding box center [832, 356] width 537 height 38
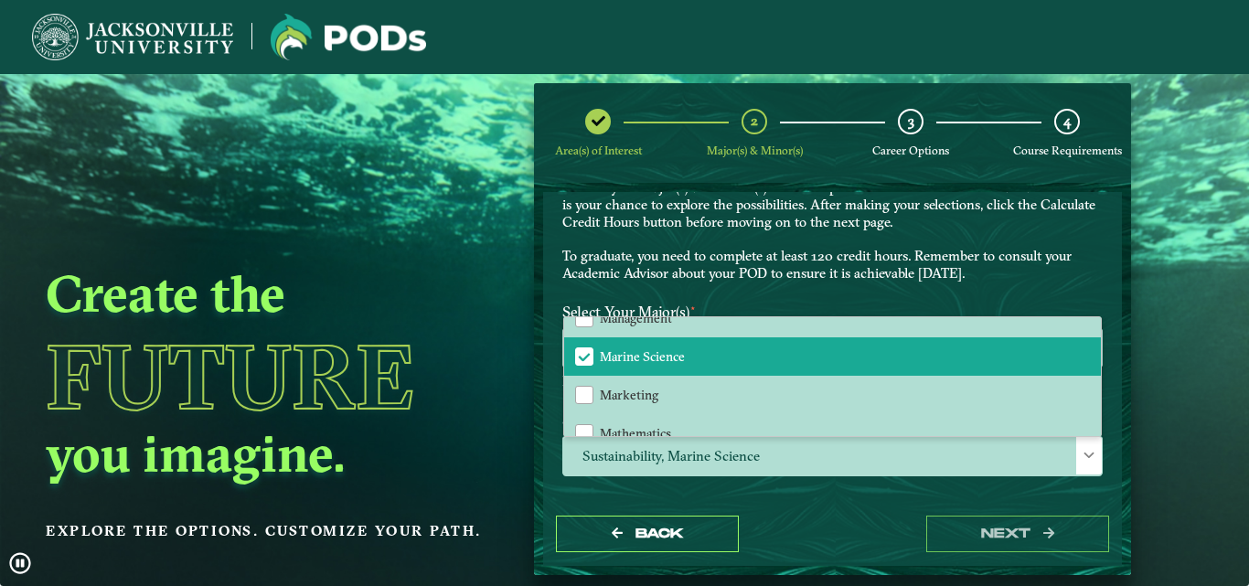
click at [1101, 456] on div "Sustainability, Marine Science Accounting Animation Applied Economics Applied M…" at bounding box center [833, 458] width 568 height 45
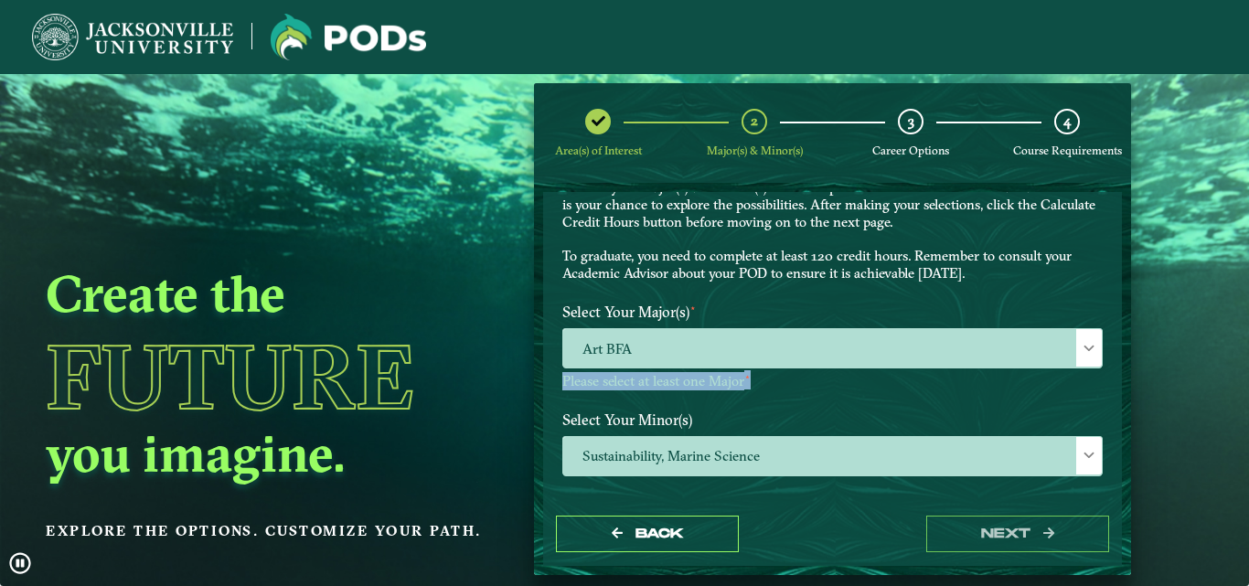
drag, startPoint x: 1112, startPoint y: 362, endPoint x: 1117, endPoint y: 381, distance: 19.7
click at [1117, 381] on div "EXPLORE OUR PROGRAMS Choose your major(s) and minor(s) in the dropdown windows …" at bounding box center [832, 347] width 579 height 311
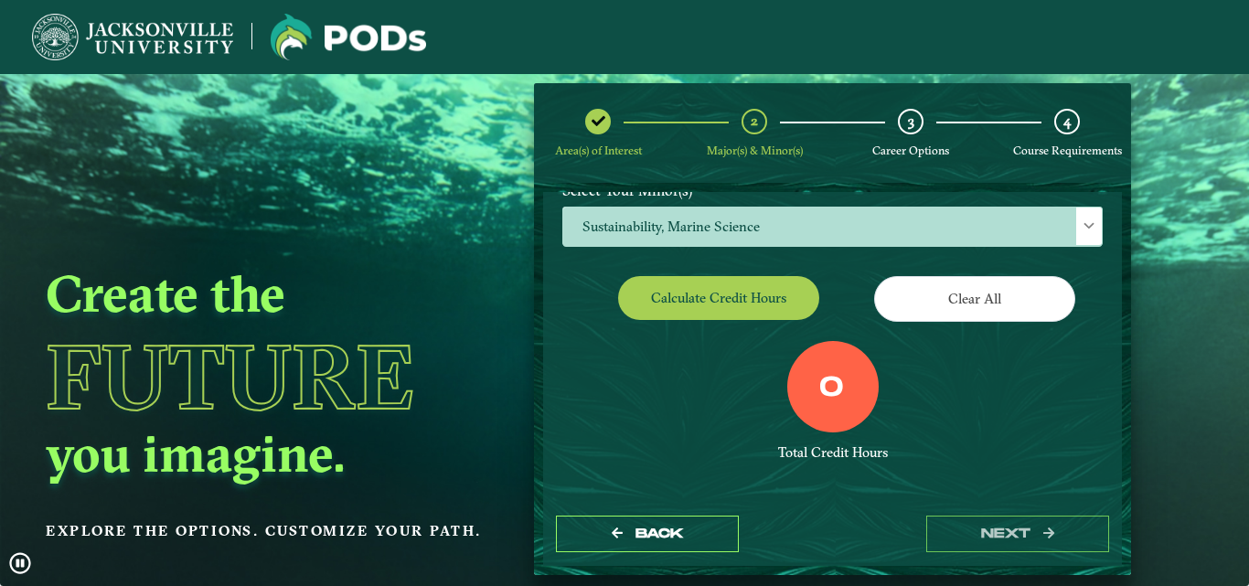
scroll to position [315, 0]
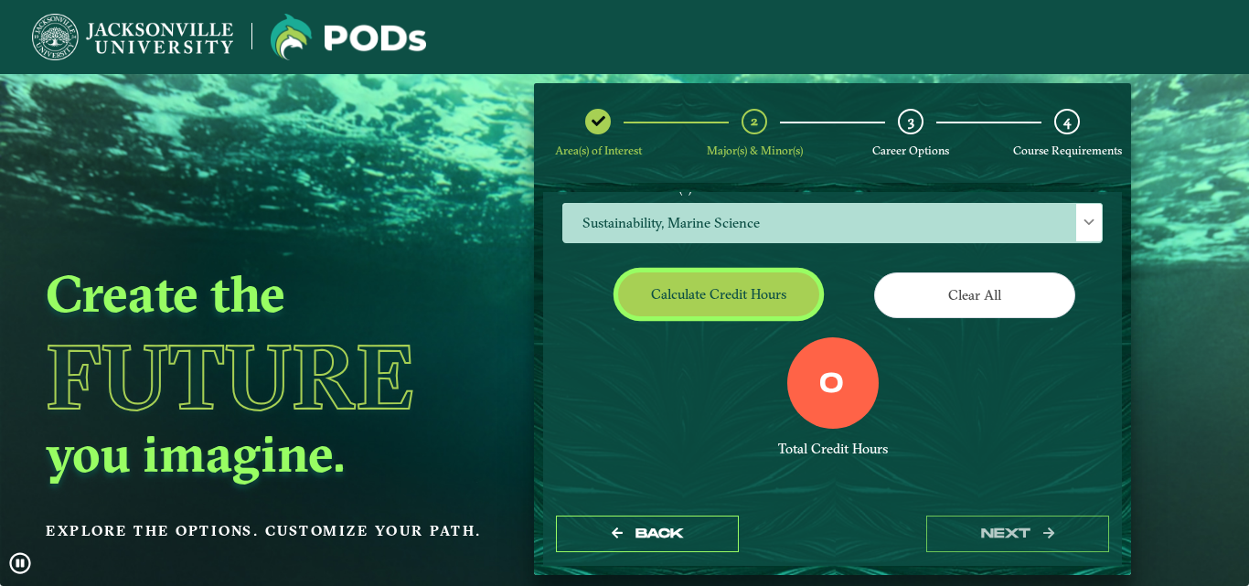
click at [716, 293] on button "Calculate credit hours" at bounding box center [718, 294] width 201 height 43
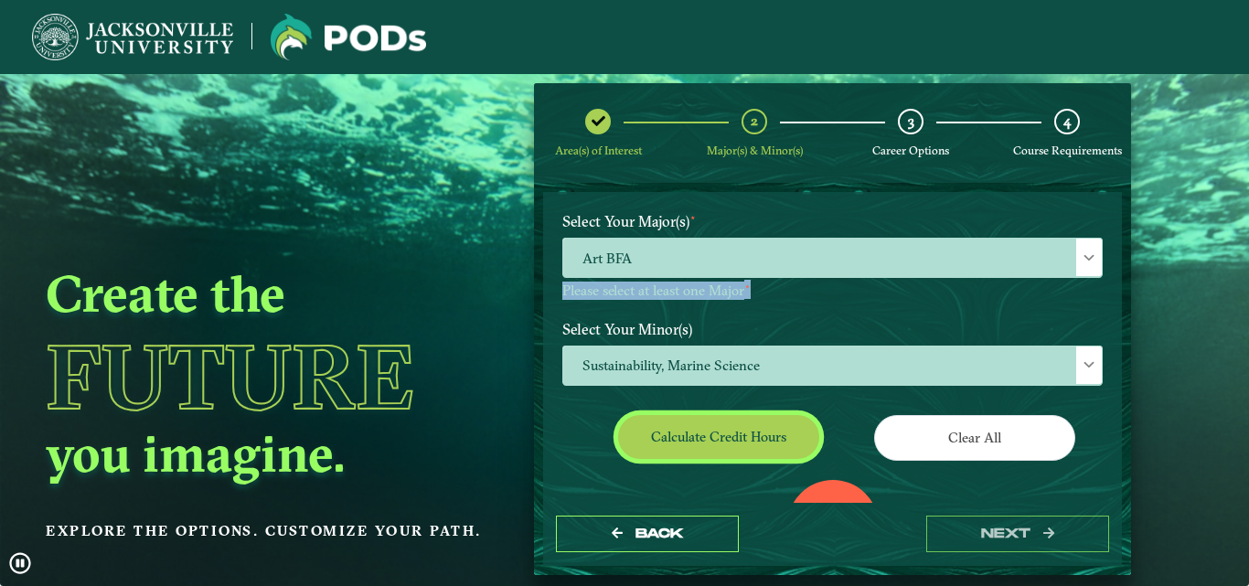
scroll to position [176, 0]
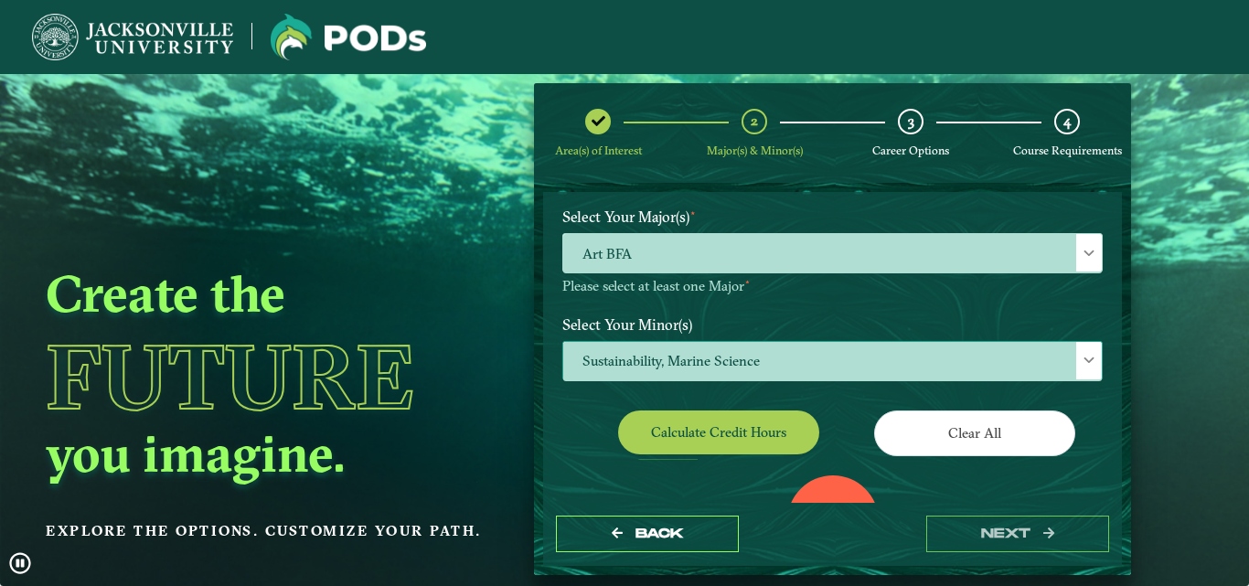
click at [1046, 358] on span "Sustainability, Marine Science" at bounding box center [832, 361] width 539 height 39
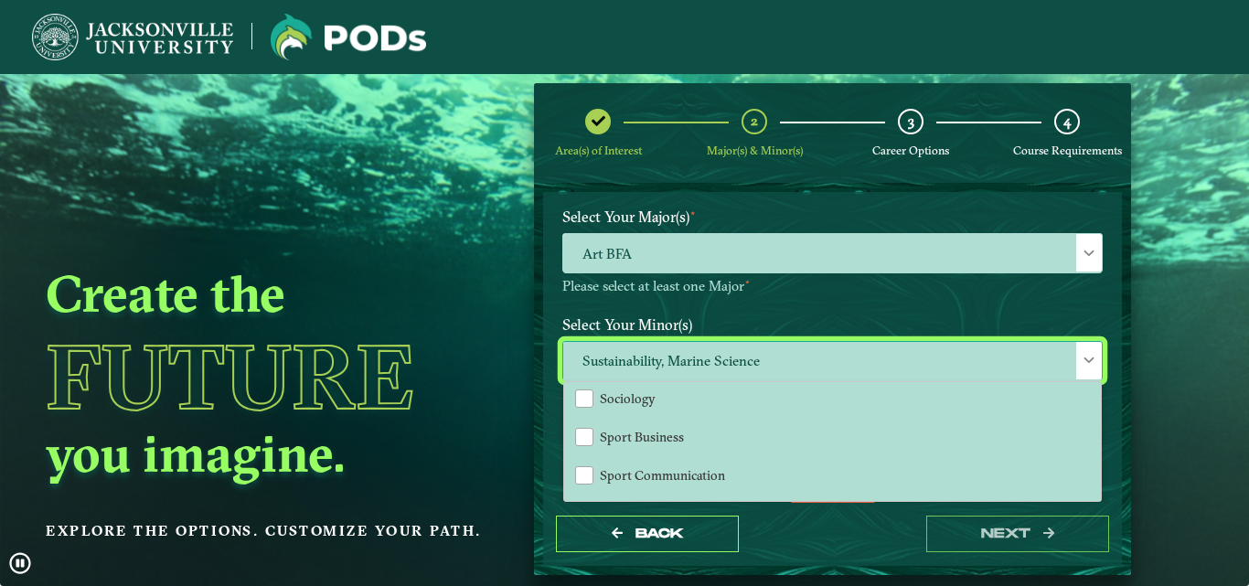
scroll to position [1915, 0]
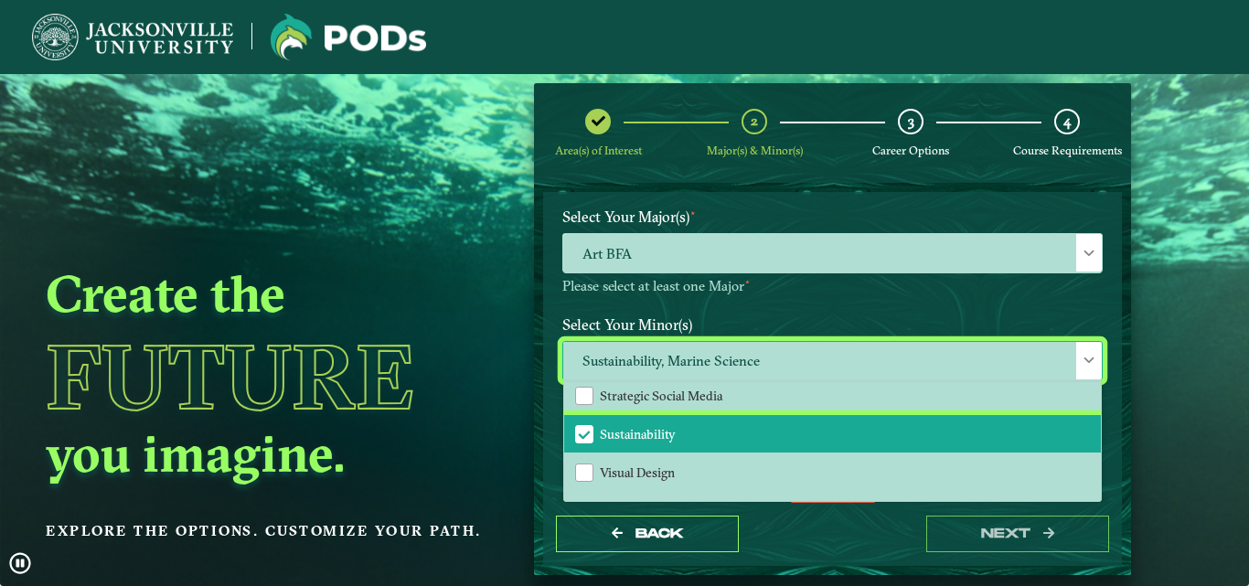
click at [1041, 429] on li "Sustainability" at bounding box center [832, 434] width 537 height 38
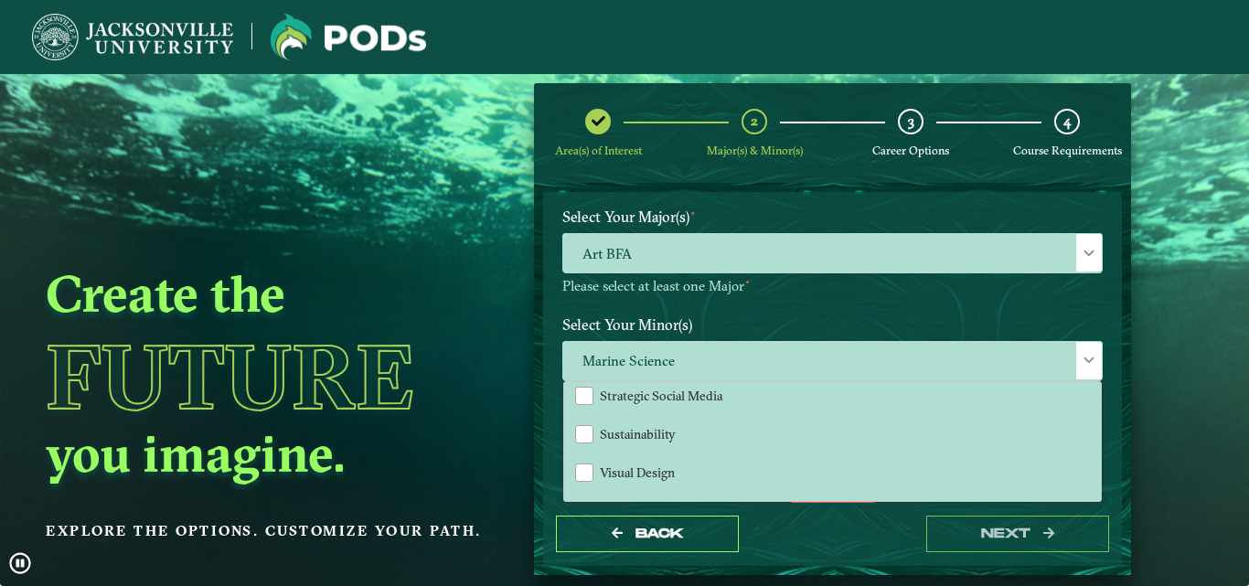
click at [1128, 465] on div "Area(s) of Interest 2 Major(s) & Minor(s) 3 Career Options 4 Course Requirement…" at bounding box center [832, 329] width 625 height 493
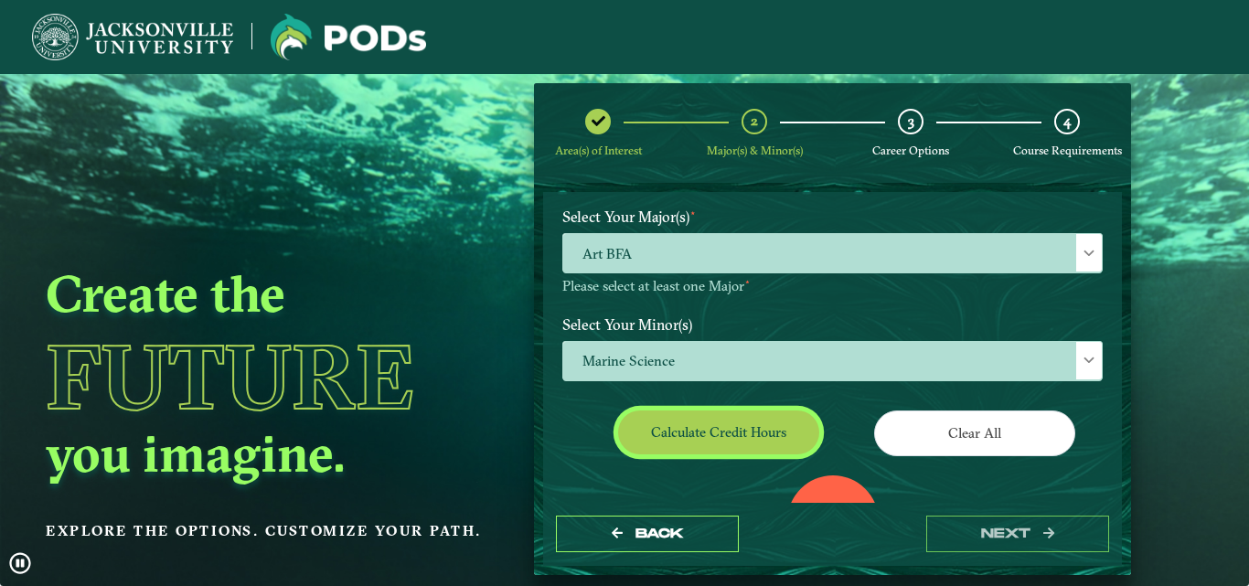
click at [743, 420] on button "Calculate credit hours" at bounding box center [718, 432] width 201 height 43
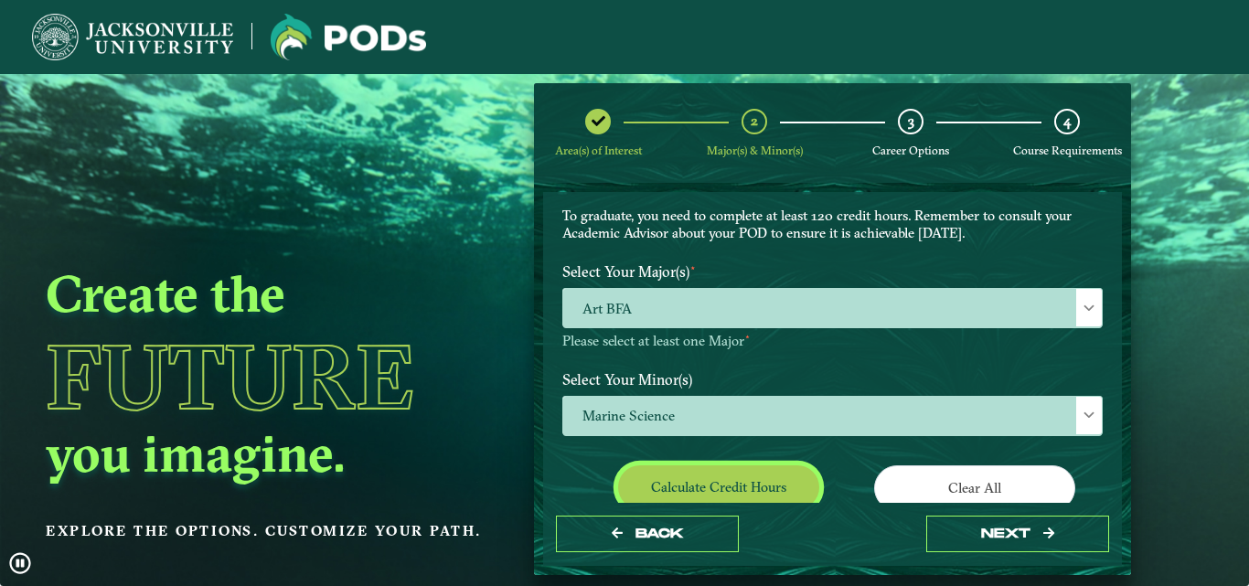
scroll to position [288, 0]
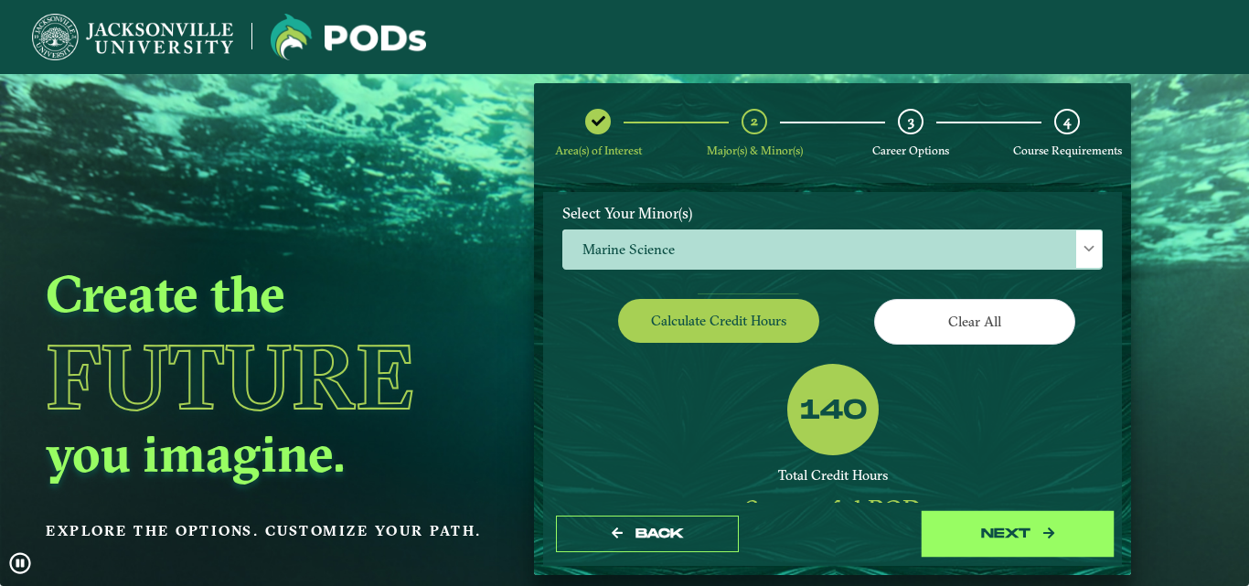
click at [1095, 527] on button "next" at bounding box center [1017, 534] width 183 height 37
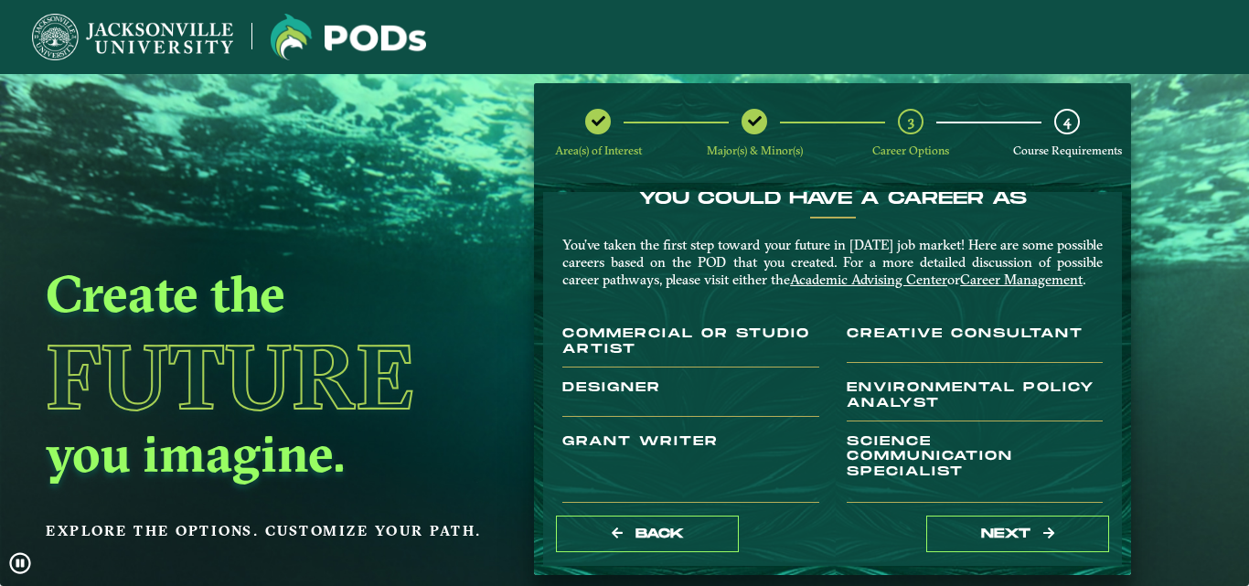
scroll to position [0, 0]
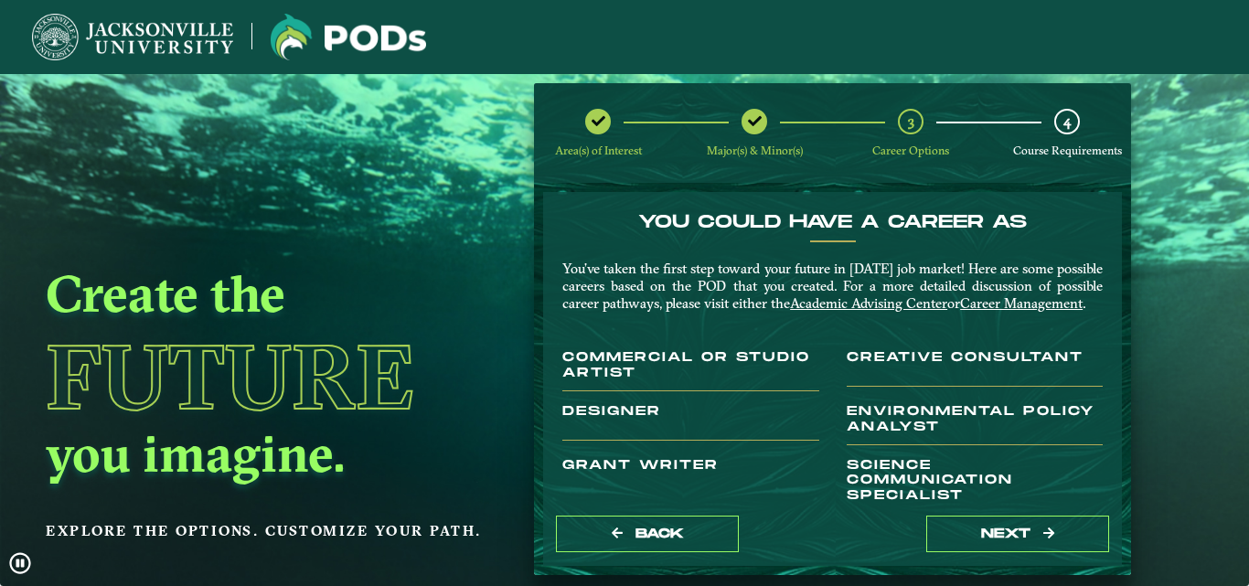
click at [668, 492] on h3 "Grant Writer" at bounding box center [690, 492] width 257 height 69
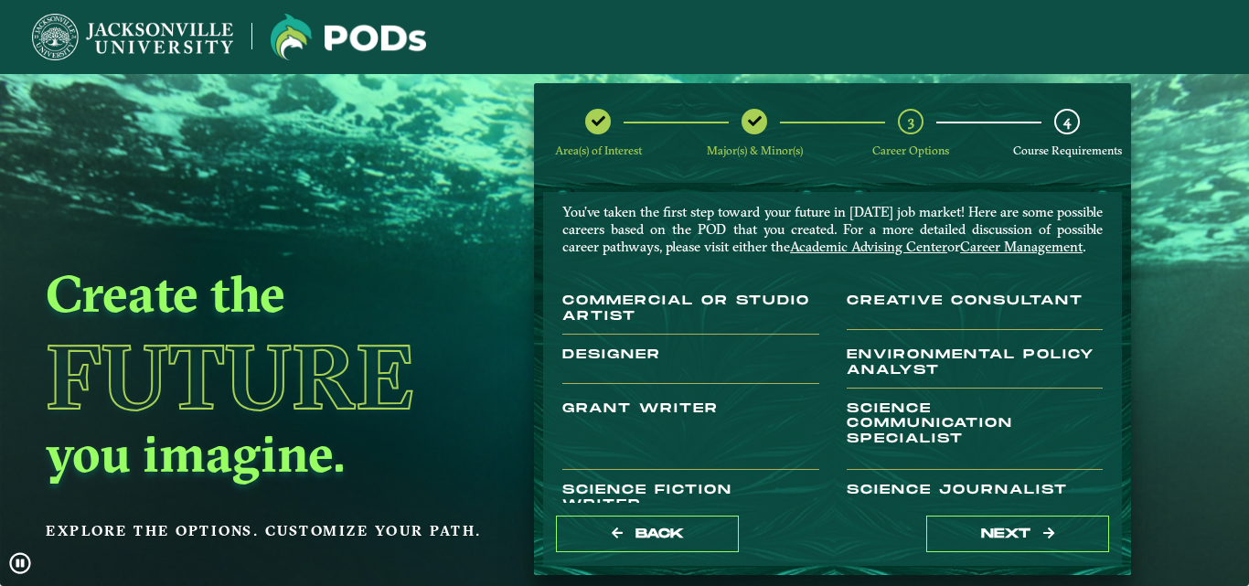
scroll to position [49, 0]
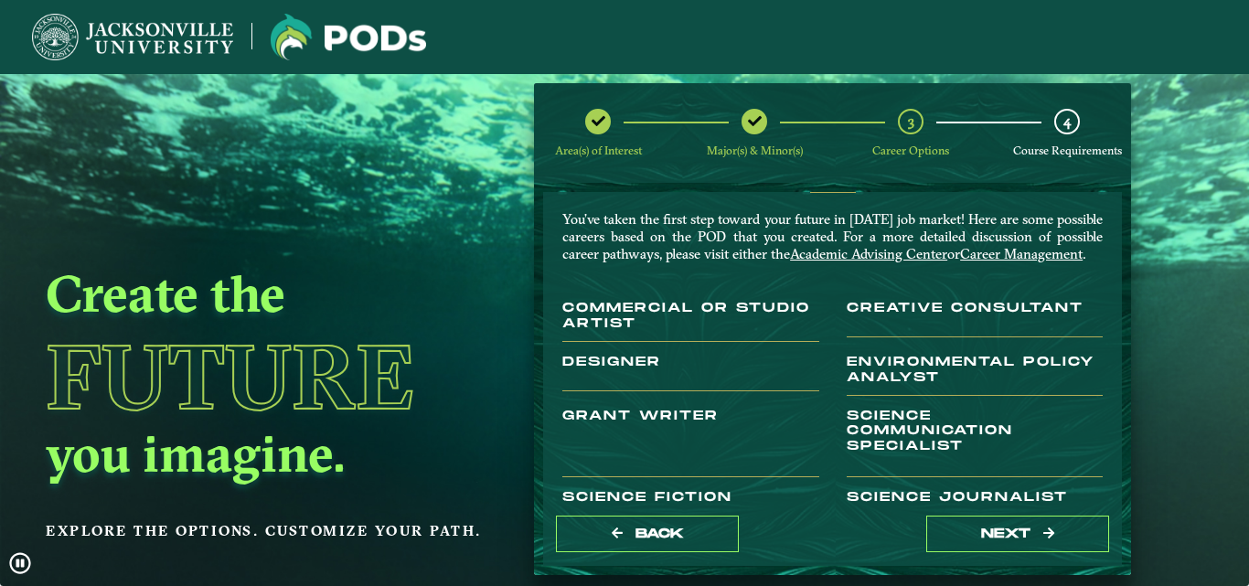
click at [661, 324] on h3 "Commercial or Studio Artist" at bounding box center [690, 321] width 257 height 41
click at [956, 522] on button "next" at bounding box center [1017, 534] width 183 height 37
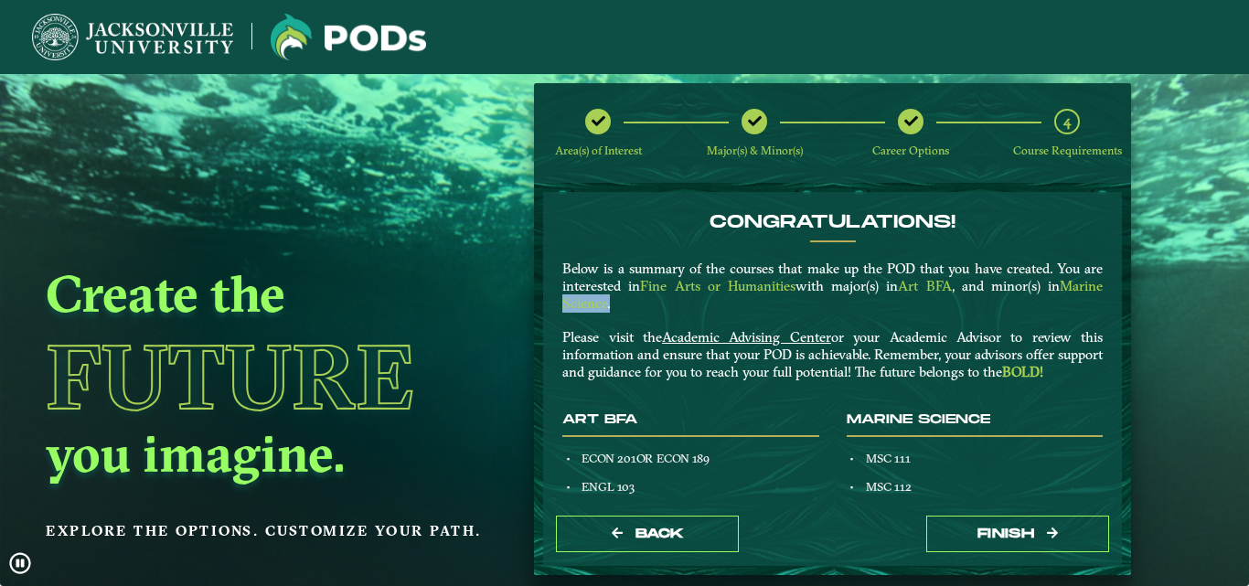
drag, startPoint x: 1107, startPoint y: 279, endPoint x: 1107, endPoint y: 305, distance: 26.5
click at [1107, 305] on div "Congratulations! Below is a summary of the courses that make up the POD that yo…" at bounding box center [833, 302] width 568 height 182
click at [1114, 276] on div "Congratulations! Below is a summary of the courses that make up the POD that yo…" at bounding box center [832, 347] width 579 height 311
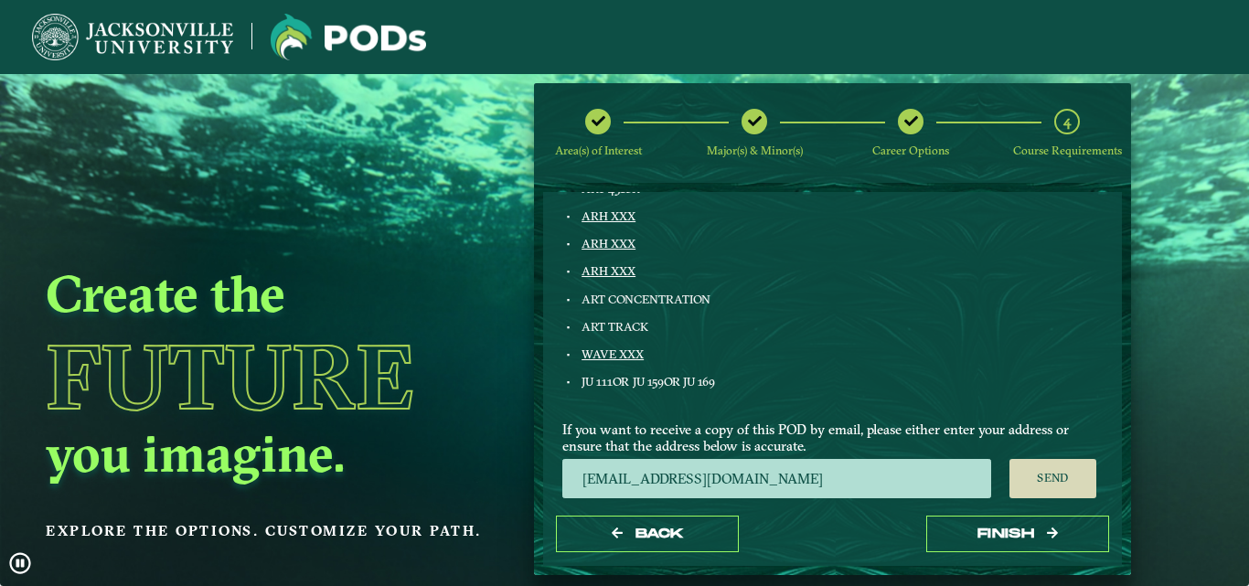
scroll to position [743, 0]
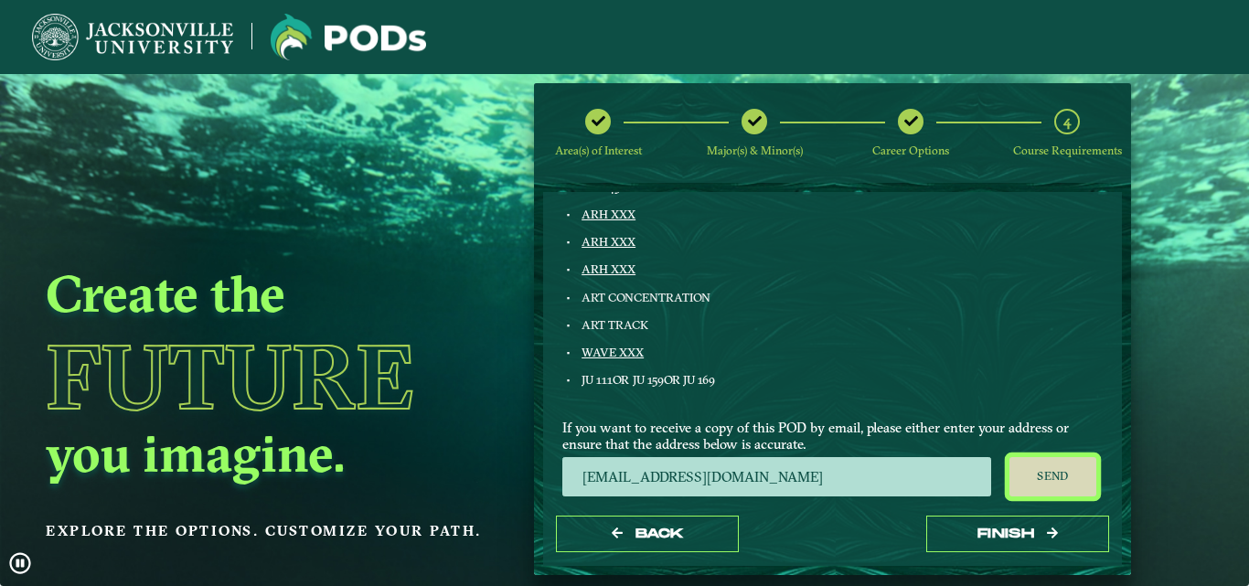
click at [1050, 478] on button "Send" at bounding box center [1053, 477] width 87 height 40
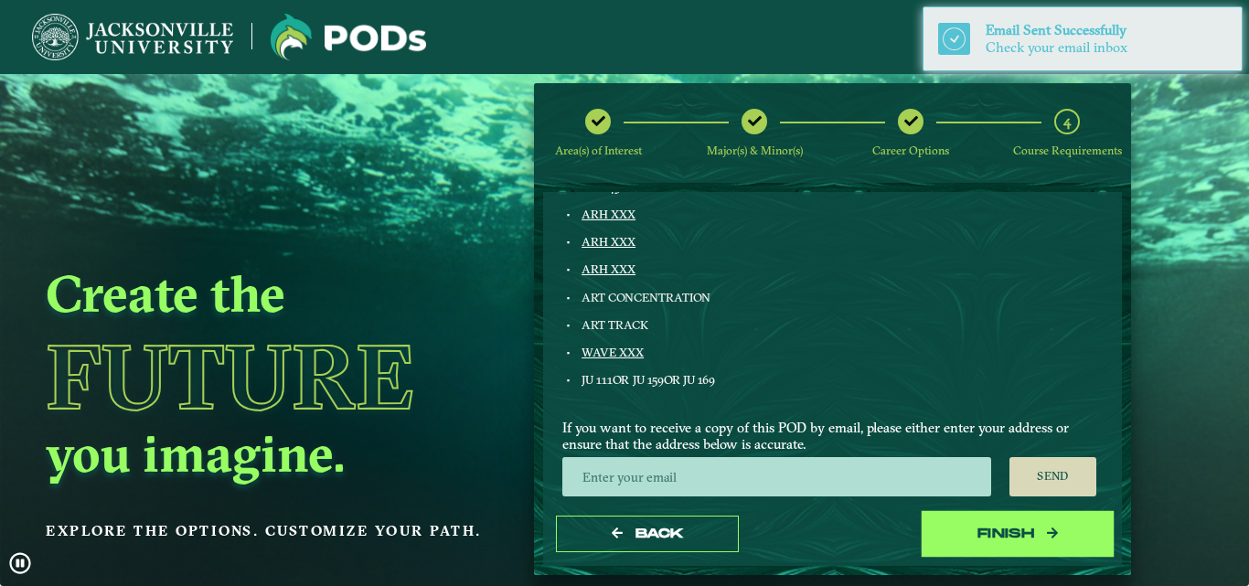
click at [1064, 531] on button "Finish" at bounding box center [1017, 534] width 183 height 37
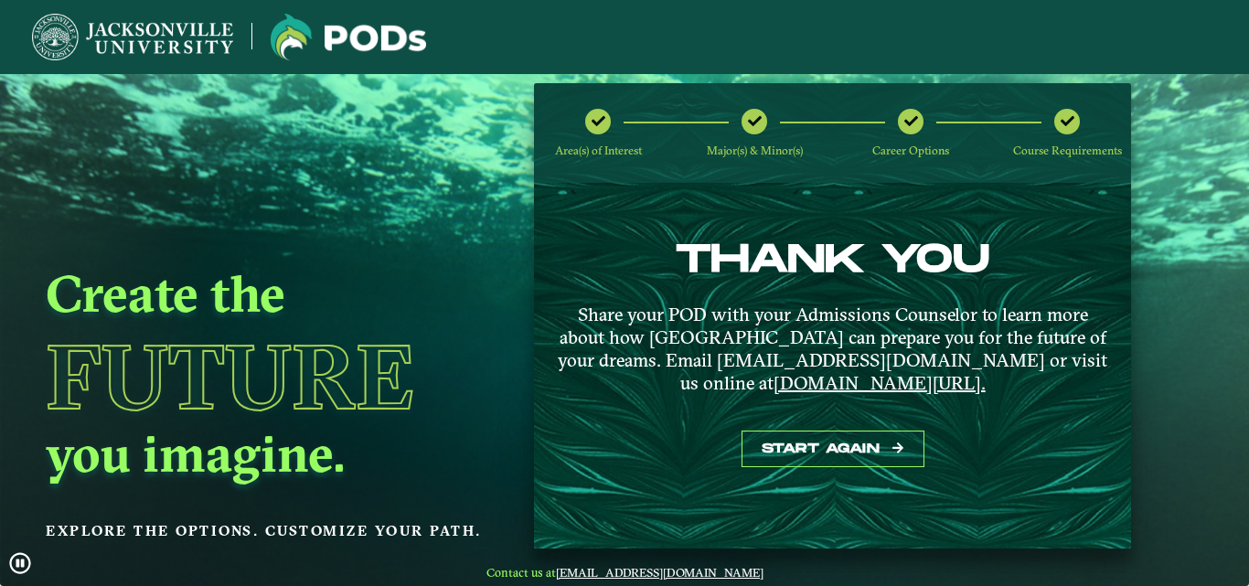
drag, startPoint x: 1248, startPoint y: 426, endPoint x: 1245, endPoint y: 457, distance: 31.3
click at [1245, 457] on video at bounding box center [624, 362] width 1249 height 586
